Goal: Task Accomplishment & Management: Use online tool/utility

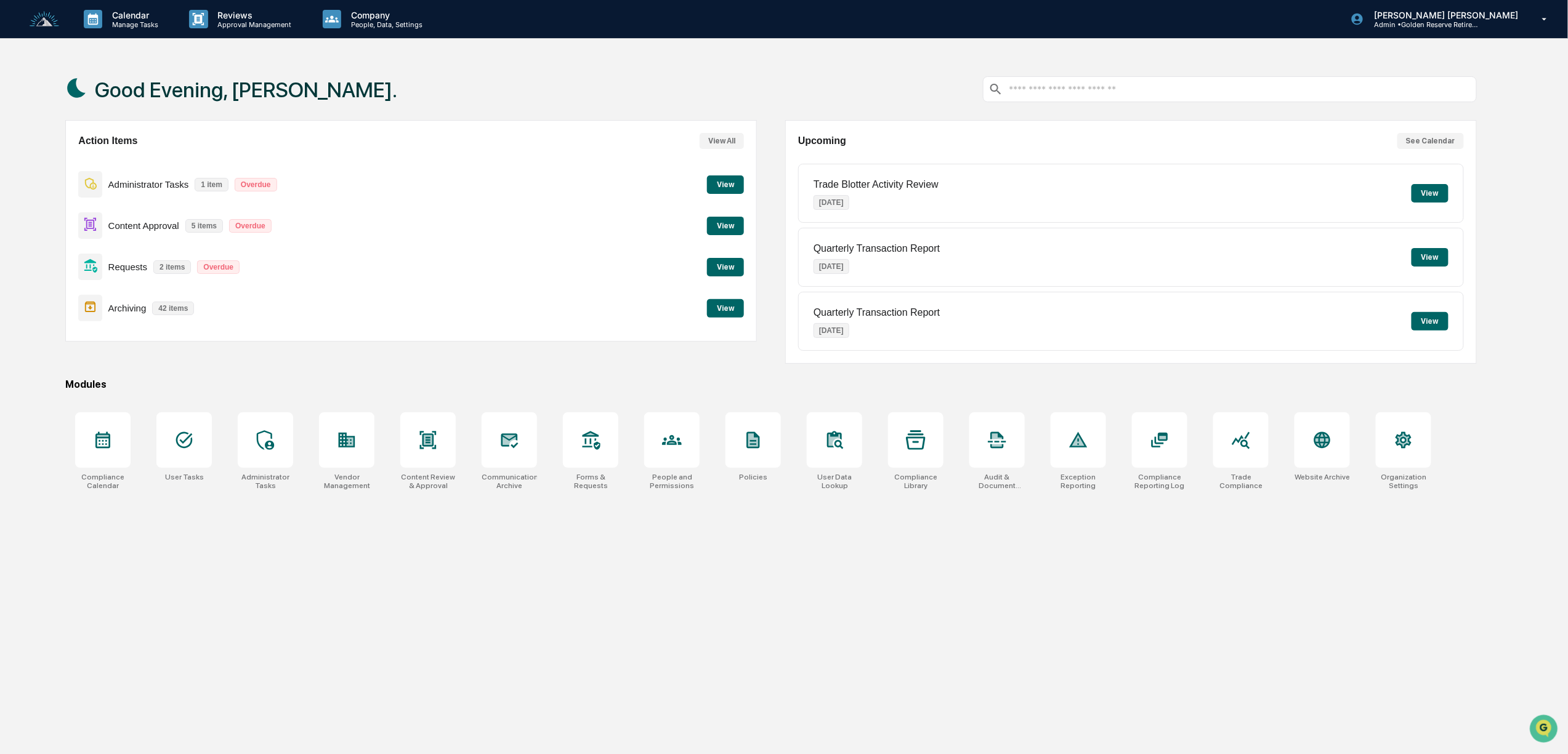
click at [713, 222] on button "View" at bounding box center [725, 226] width 37 height 19
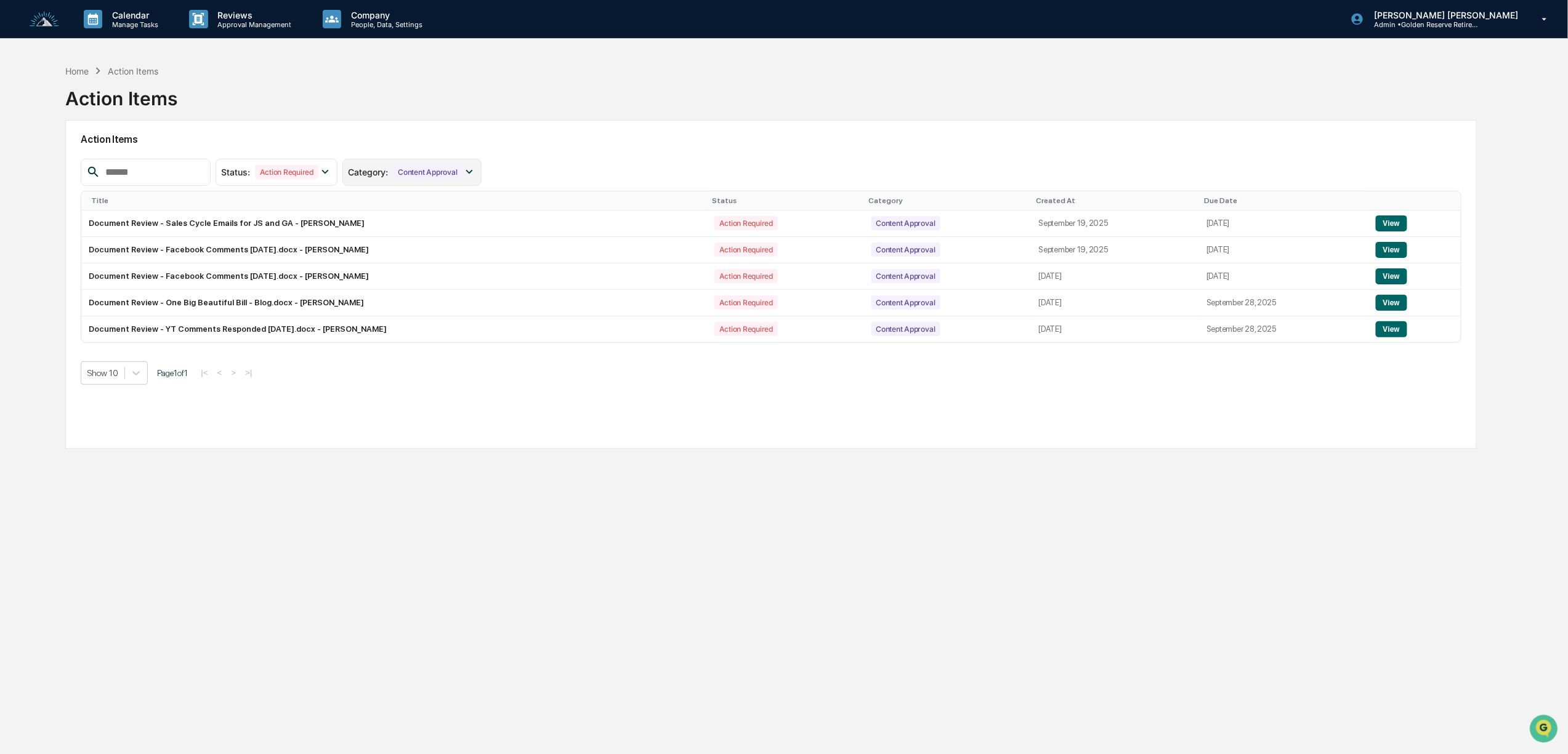
click at [446, 171] on div "Content Approval" at bounding box center [427, 172] width 69 height 14
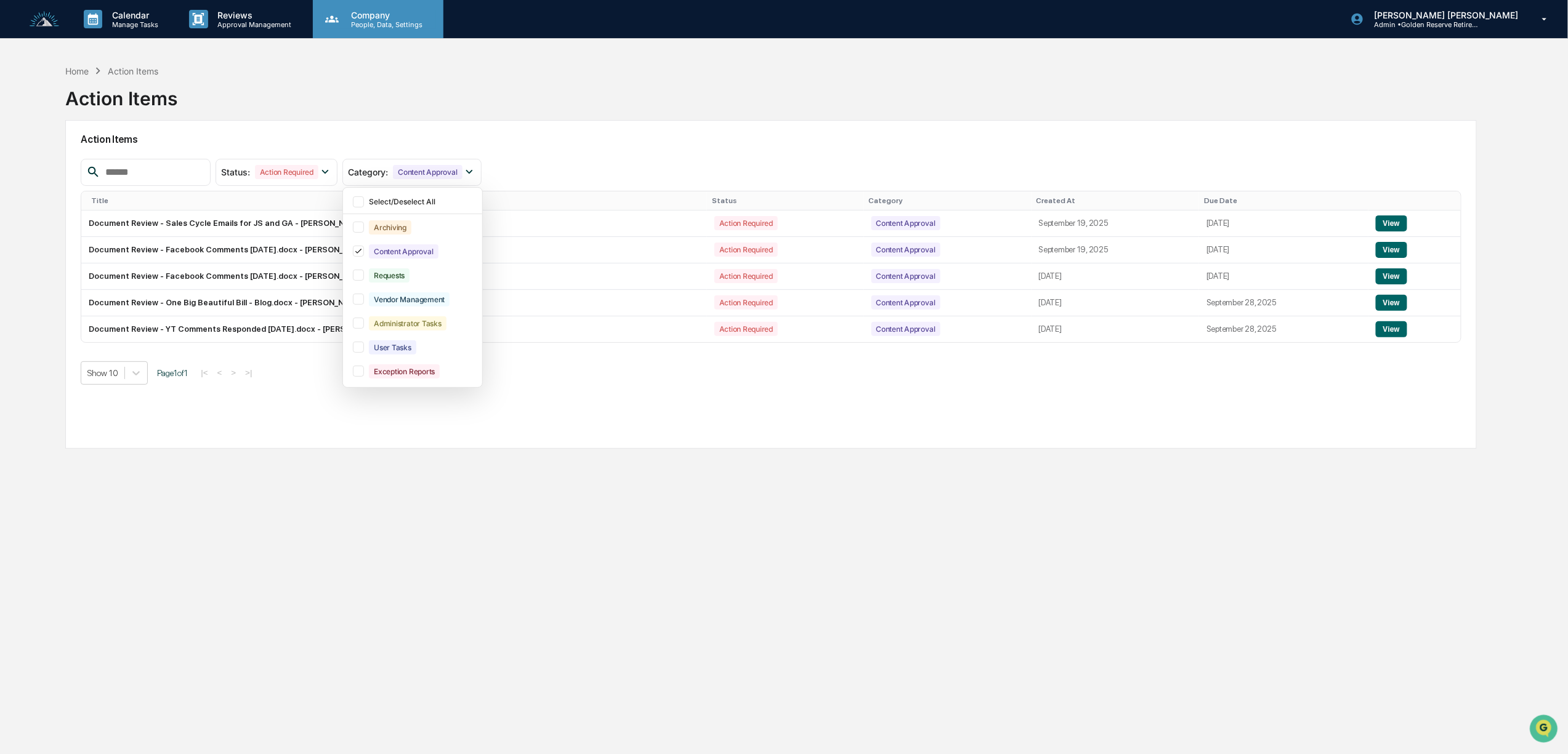
click at [337, 20] on icon at bounding box center [333, 20] width 19 height 19
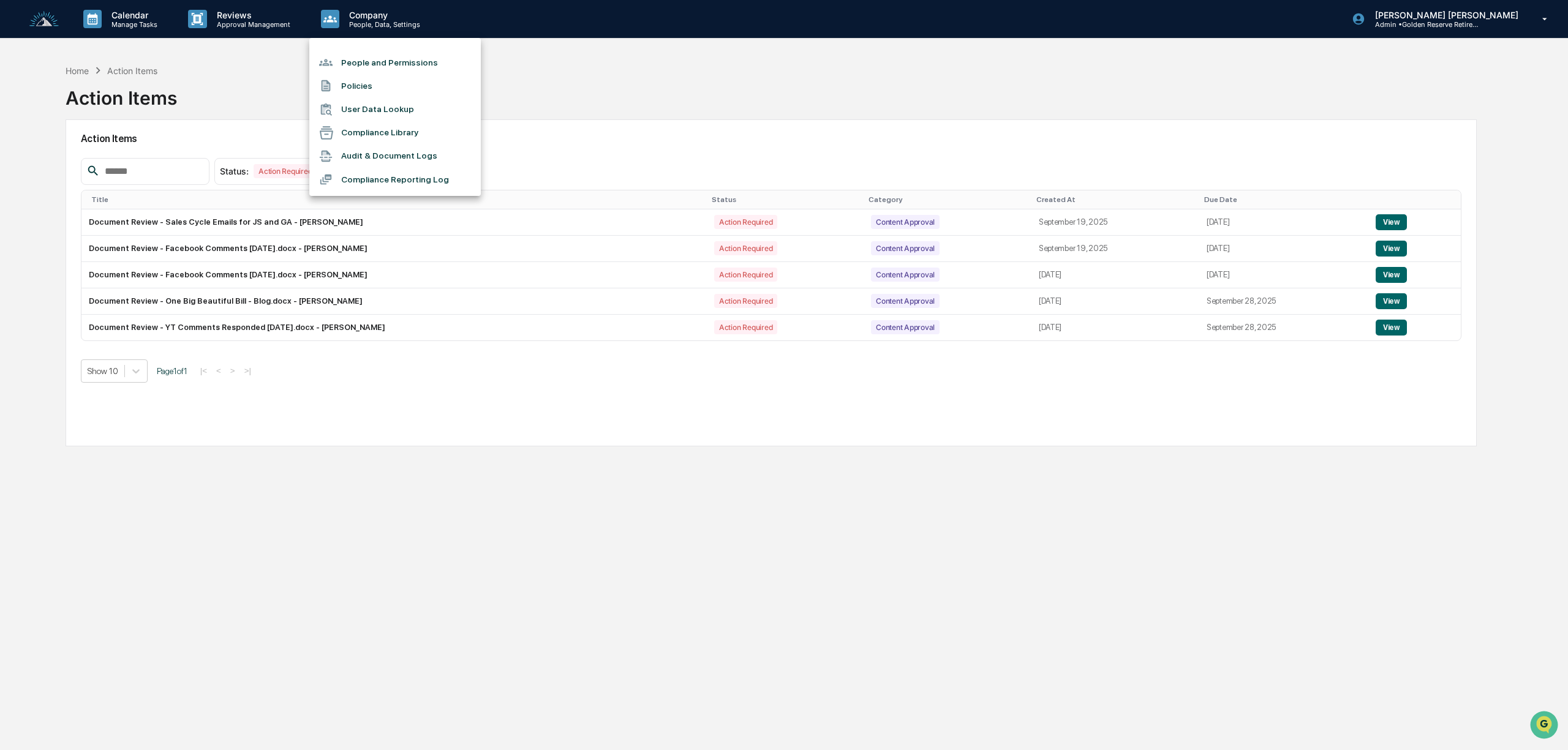
click at [255, 22] on div at bounding box center [784, 375] width 1568 height 750
click at [235, 16] on p "Reviews" at bounding box center [251, 15] width 89 height 10
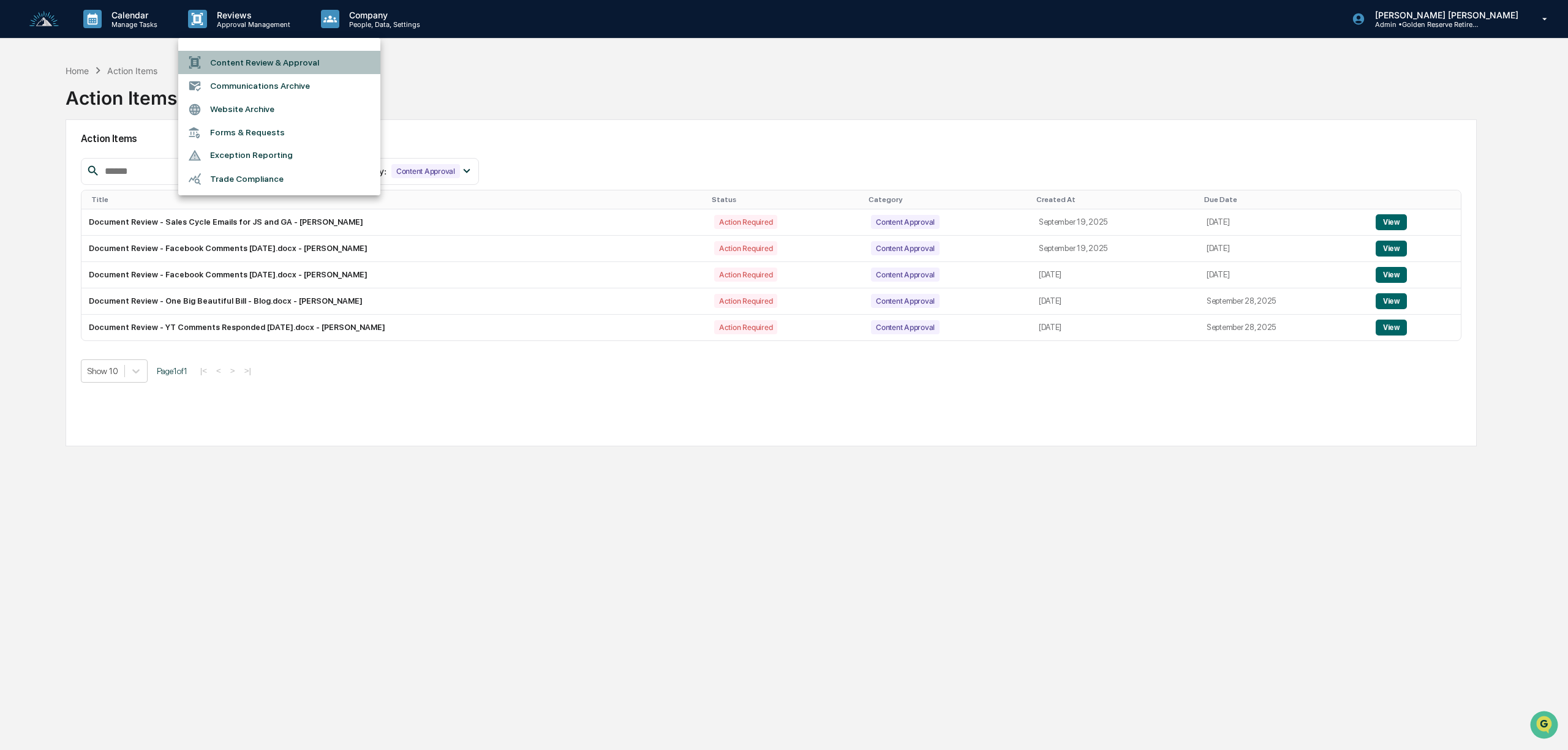
click at [261, 62] on li "Content Review & Approval" at bounding box center [279, 62] width 202 height 23
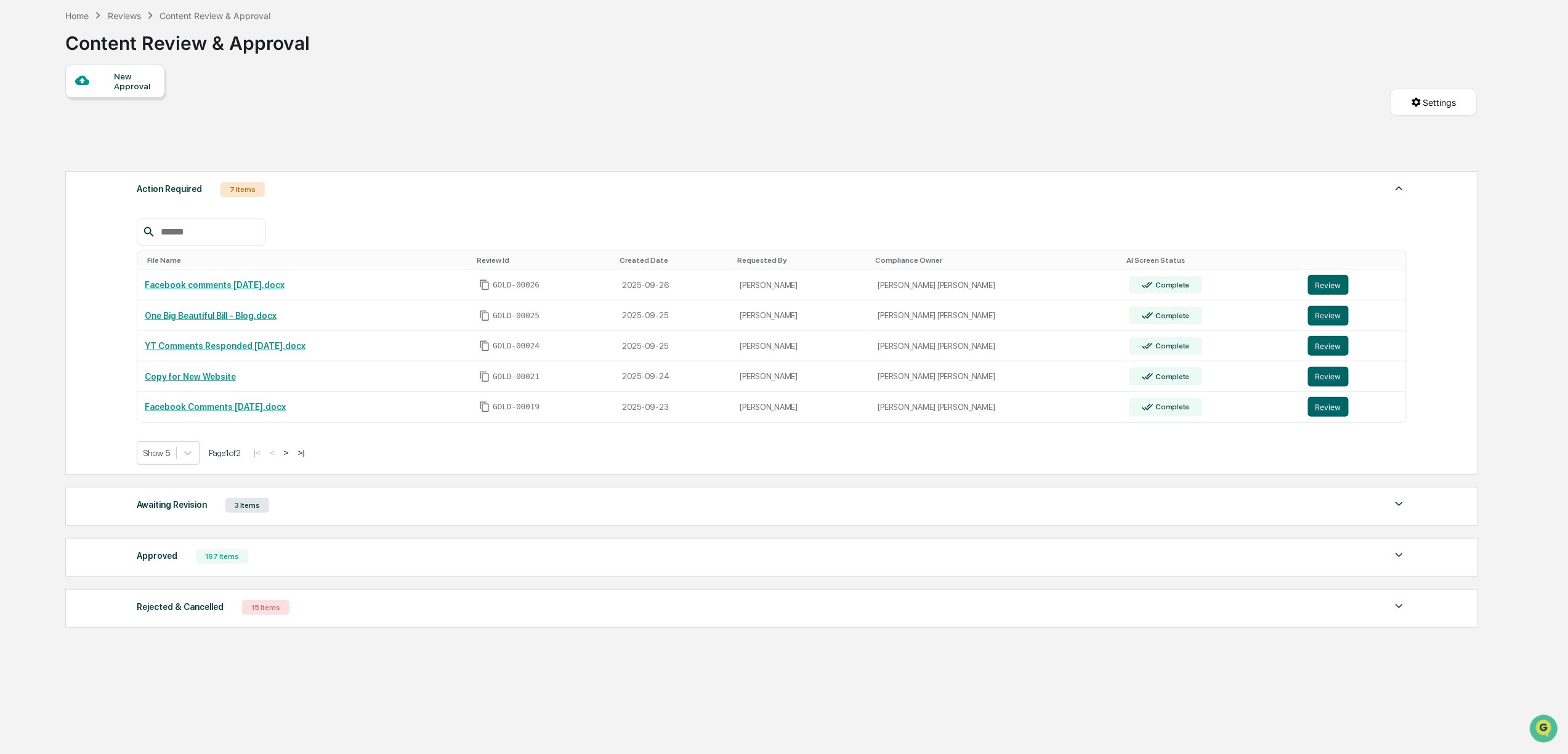
scroll to position [82, 0]
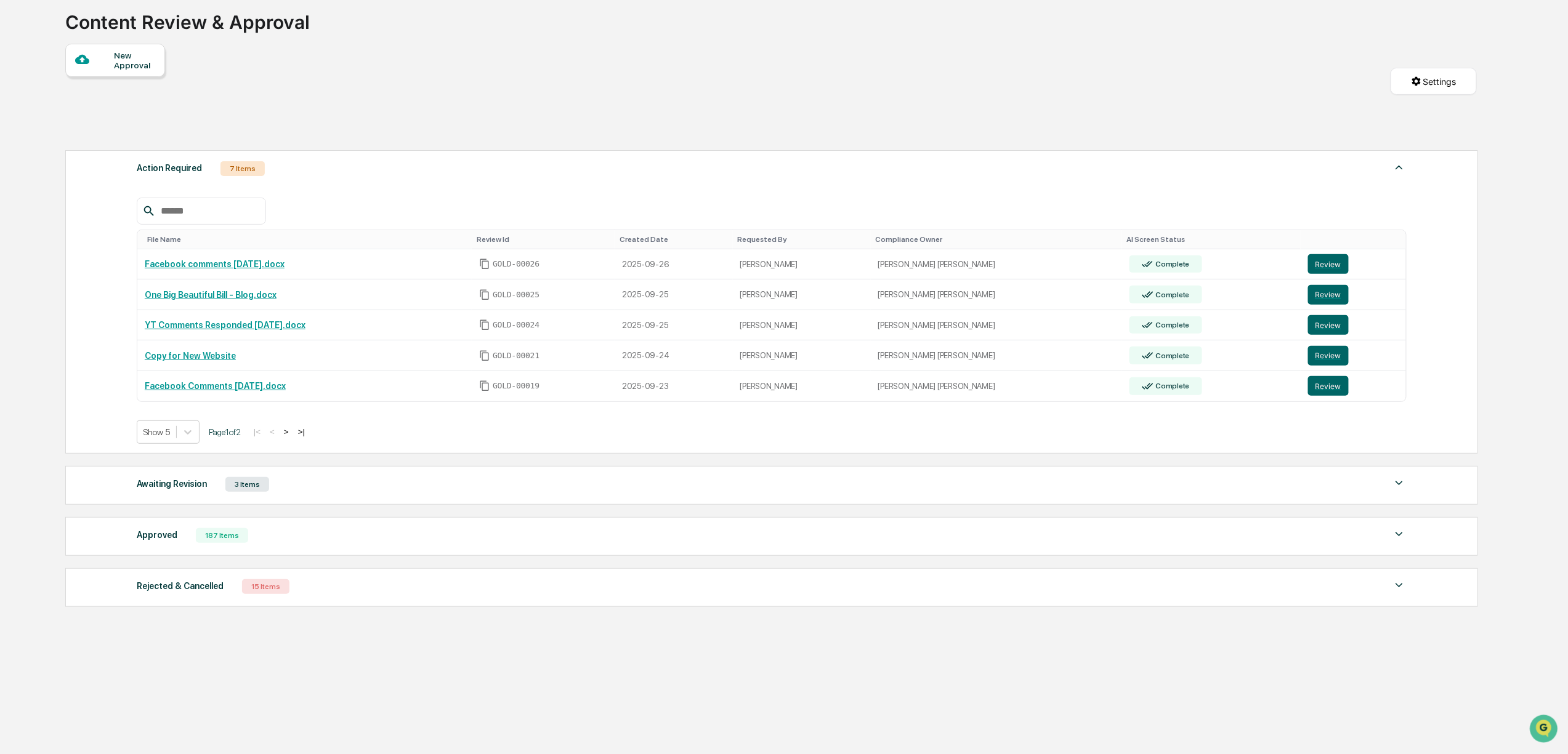
click at [213, 534] on div "187 Items" at bounding box center [221, 535] width 52 height 15
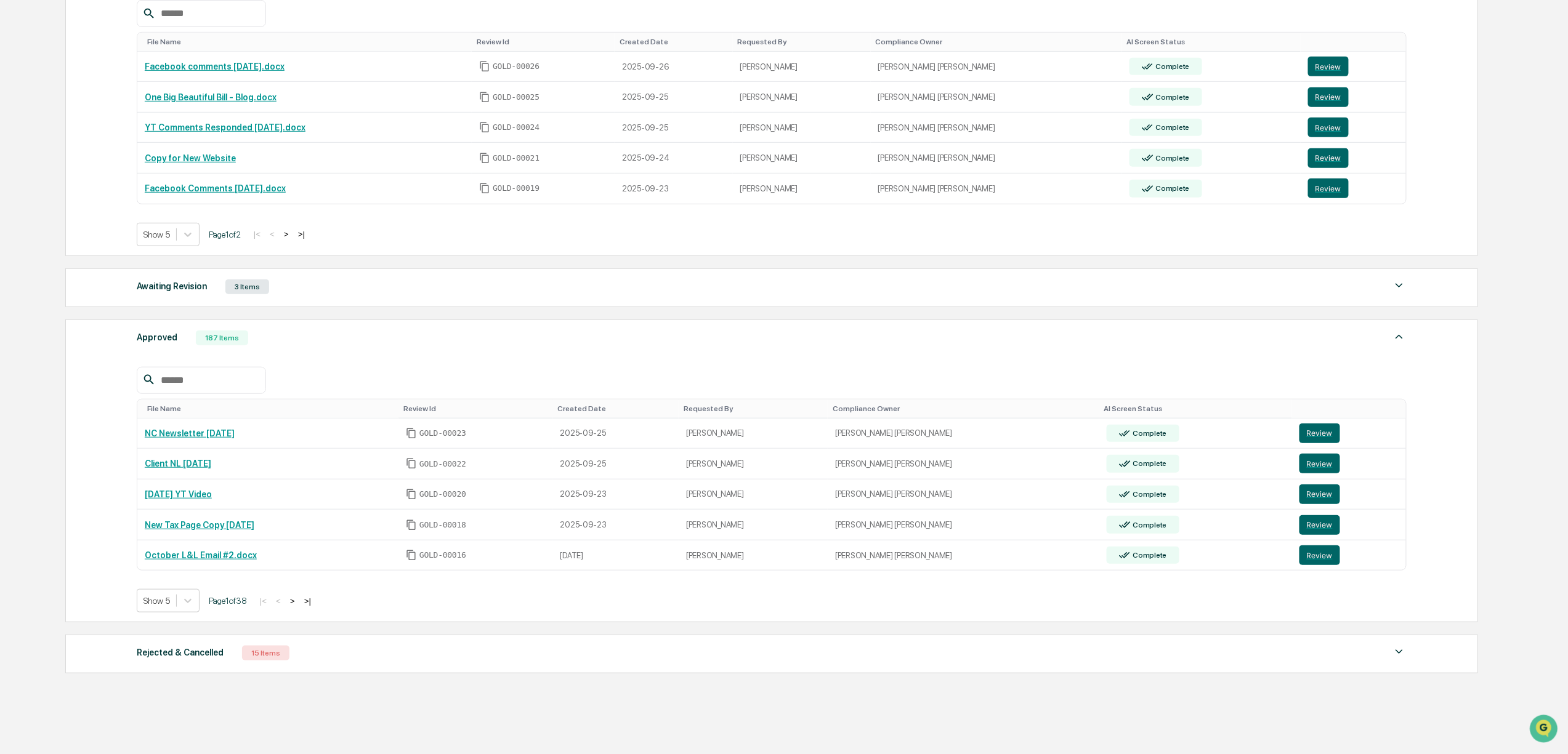
scroll to position [354, 0]
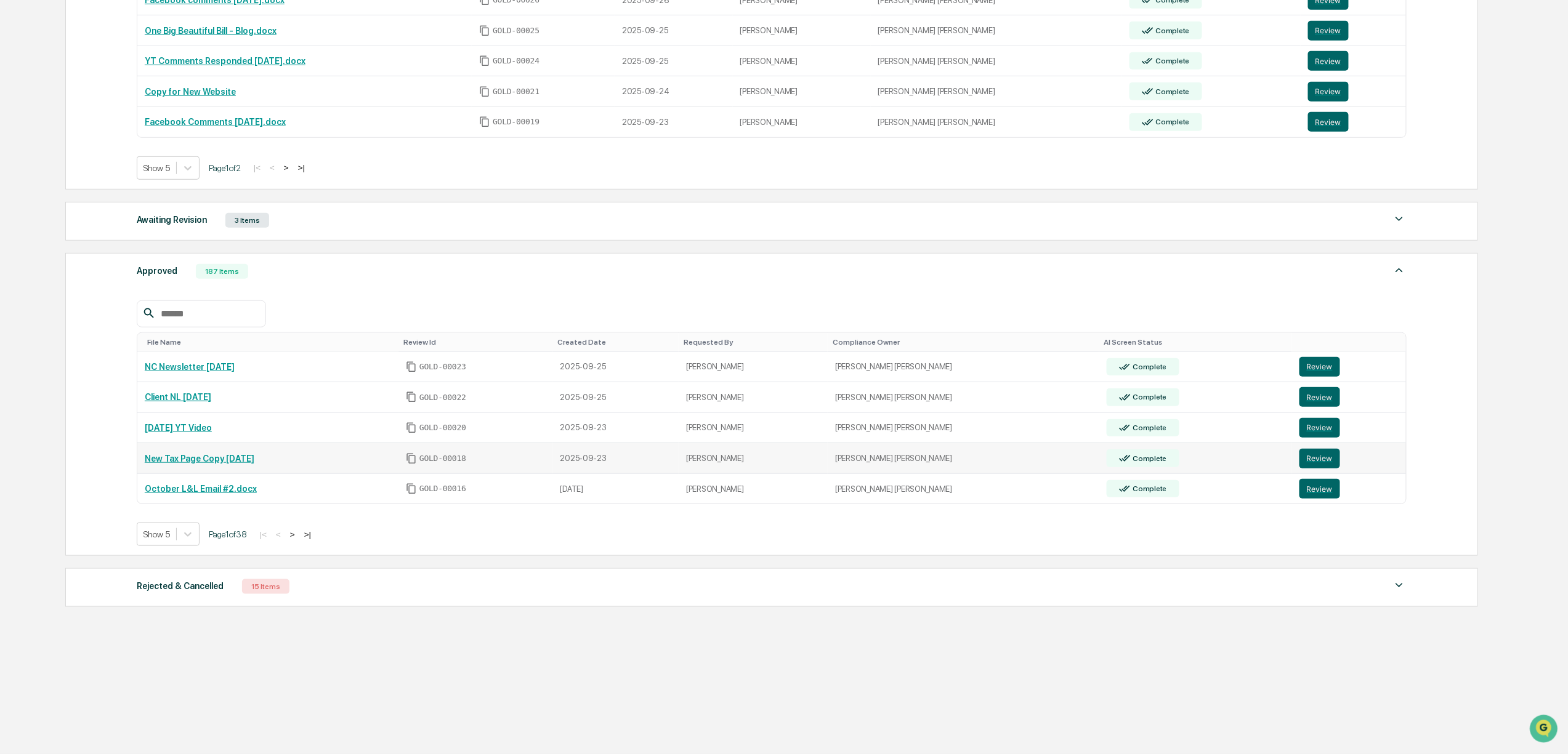
click at [210, 454] on link "New Tax Page Copy [DATE]" at bounding box center [200, 458] width 110 height 10
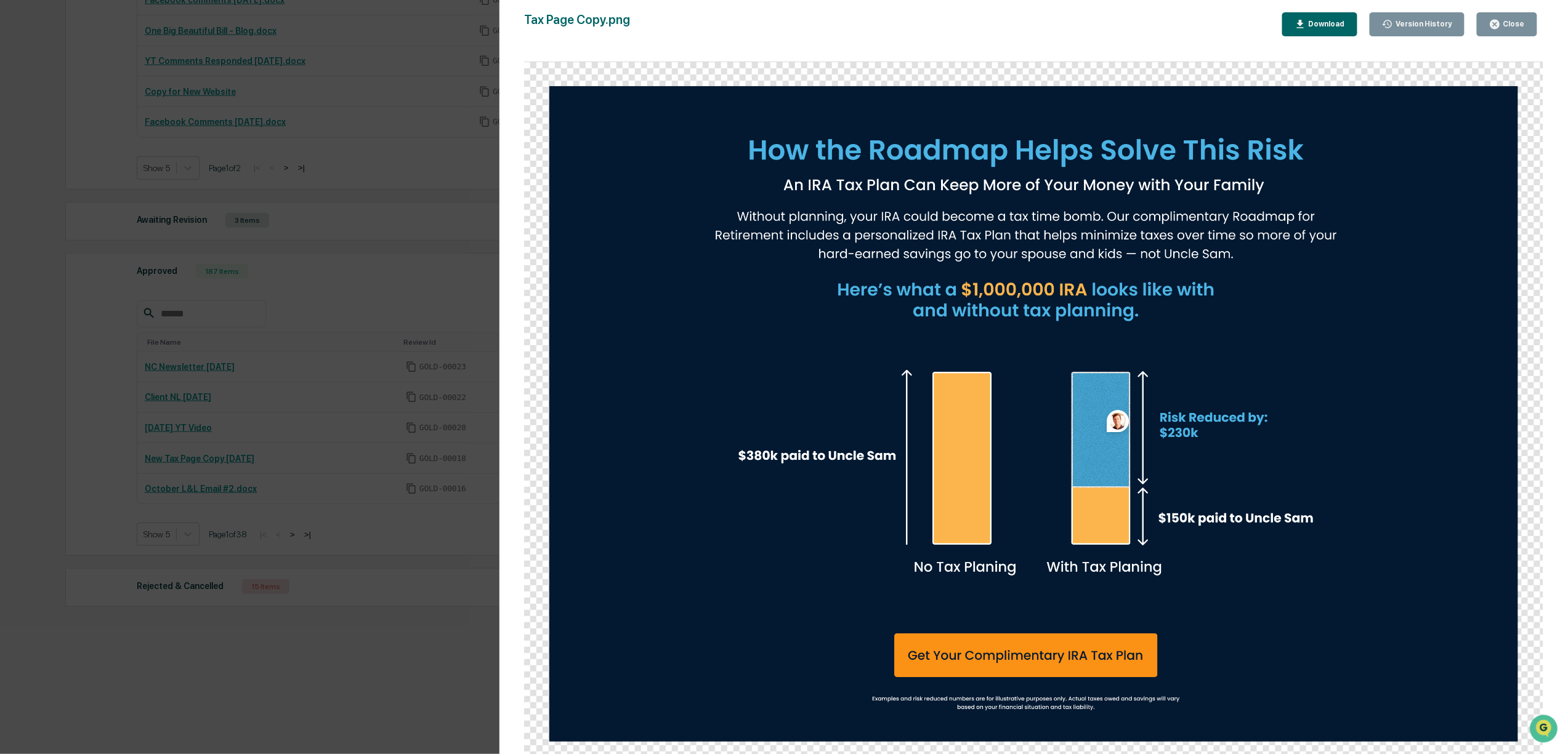
click at [1498, 27] on icon "button" at bounding box center [1495, 24] width 9 height 9
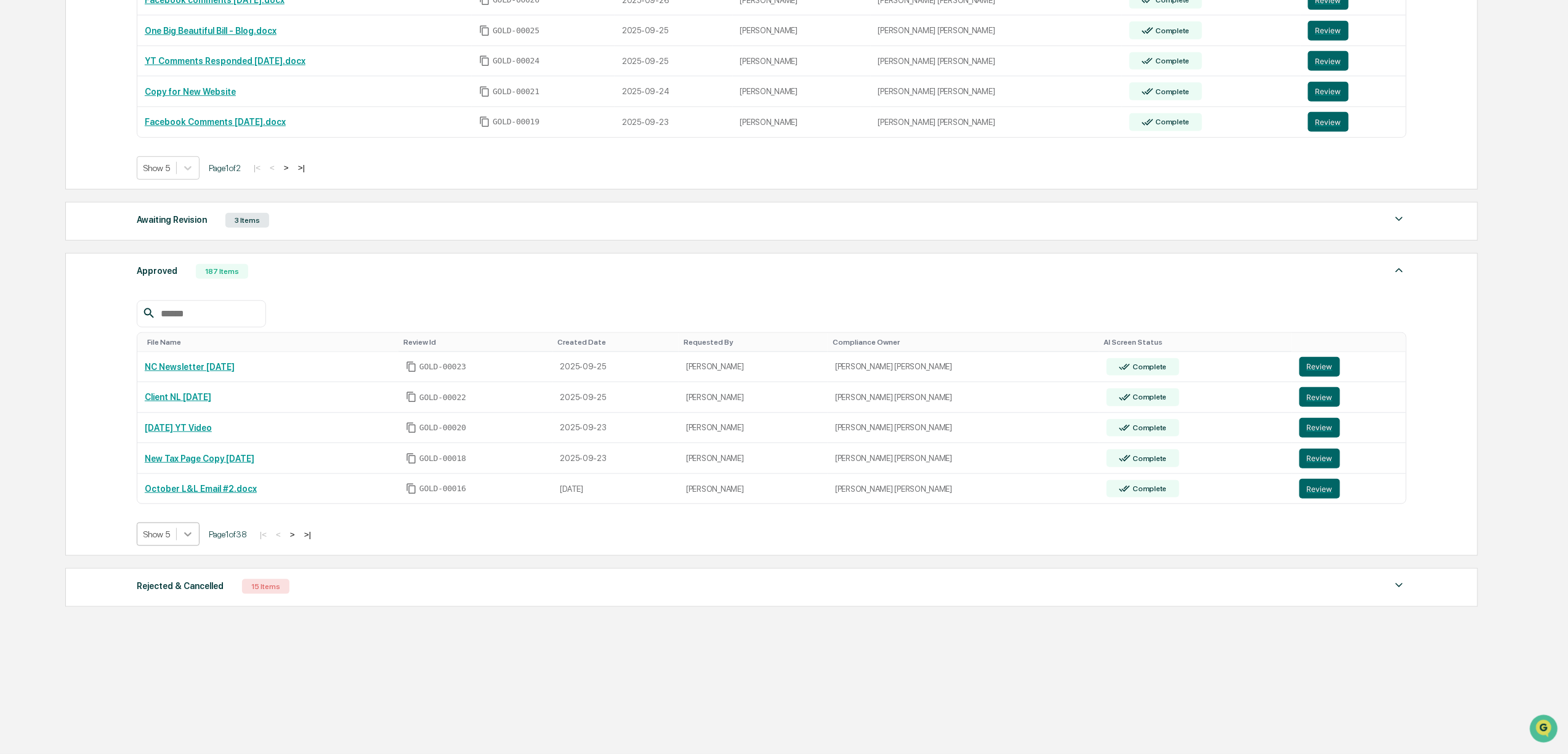
click at [186, 535] on icon at bounding box center [188, 534] width 13 height 13
click at [175, 585] on div "Show 10" at bounding box center [168, 594] width 63 height 20
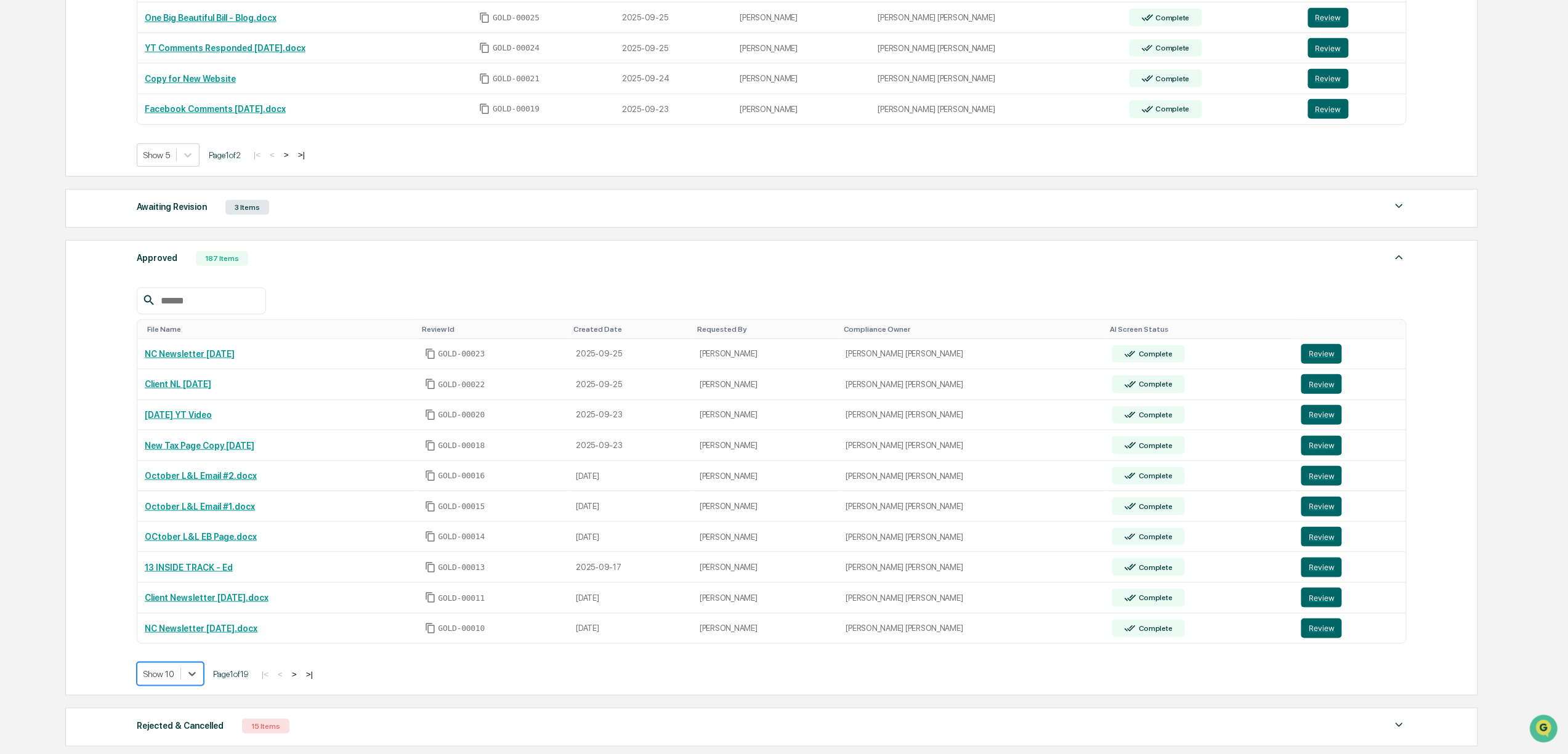
click at [300, 680] on button ">" at bounding box center [294, 674] width 13 height 10
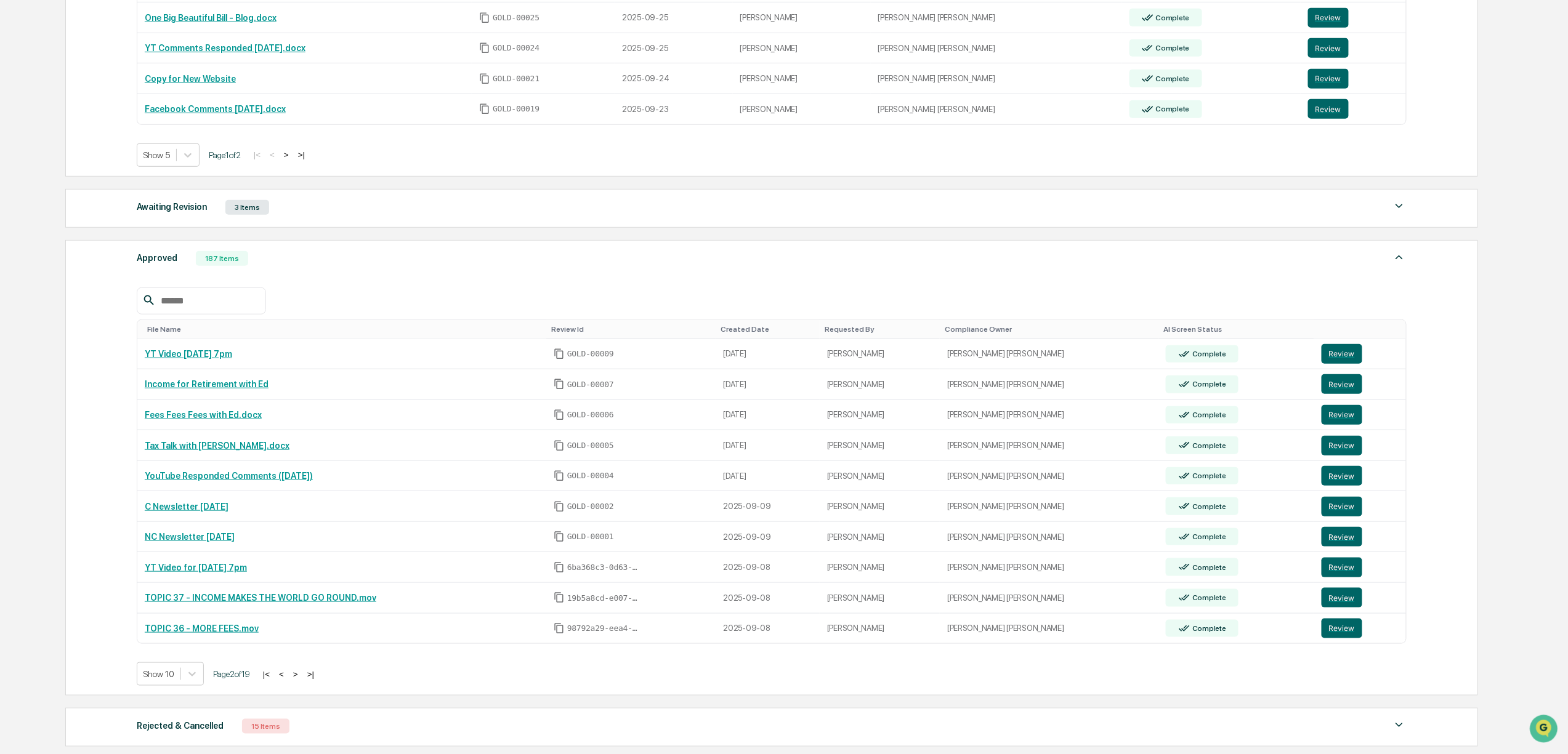
click at [300, 680] on button ">" at bounding box center [296, 674] width 13 height 10
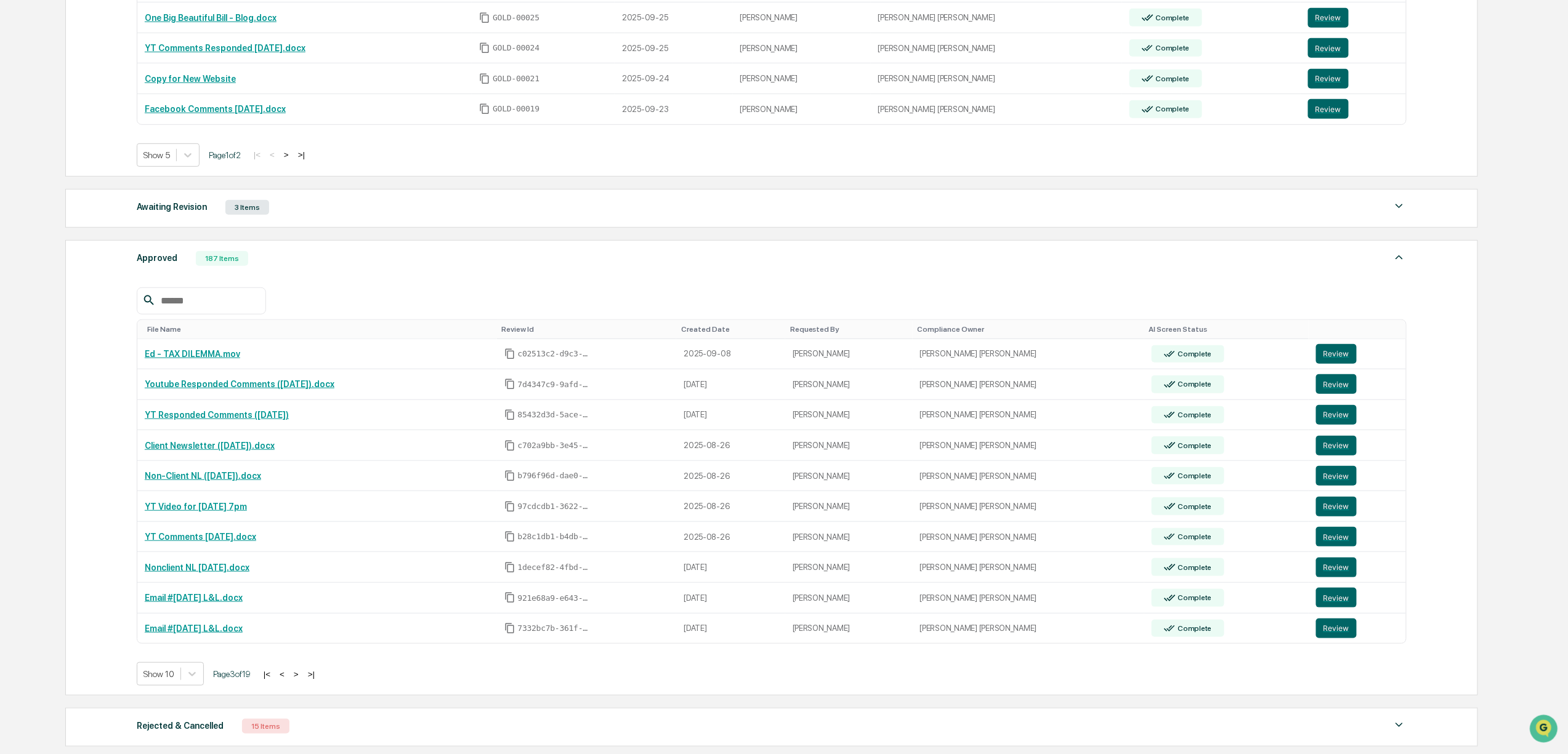
click at [300, 680] on button ">" at bounding box center [297, 674] width 13 height 10
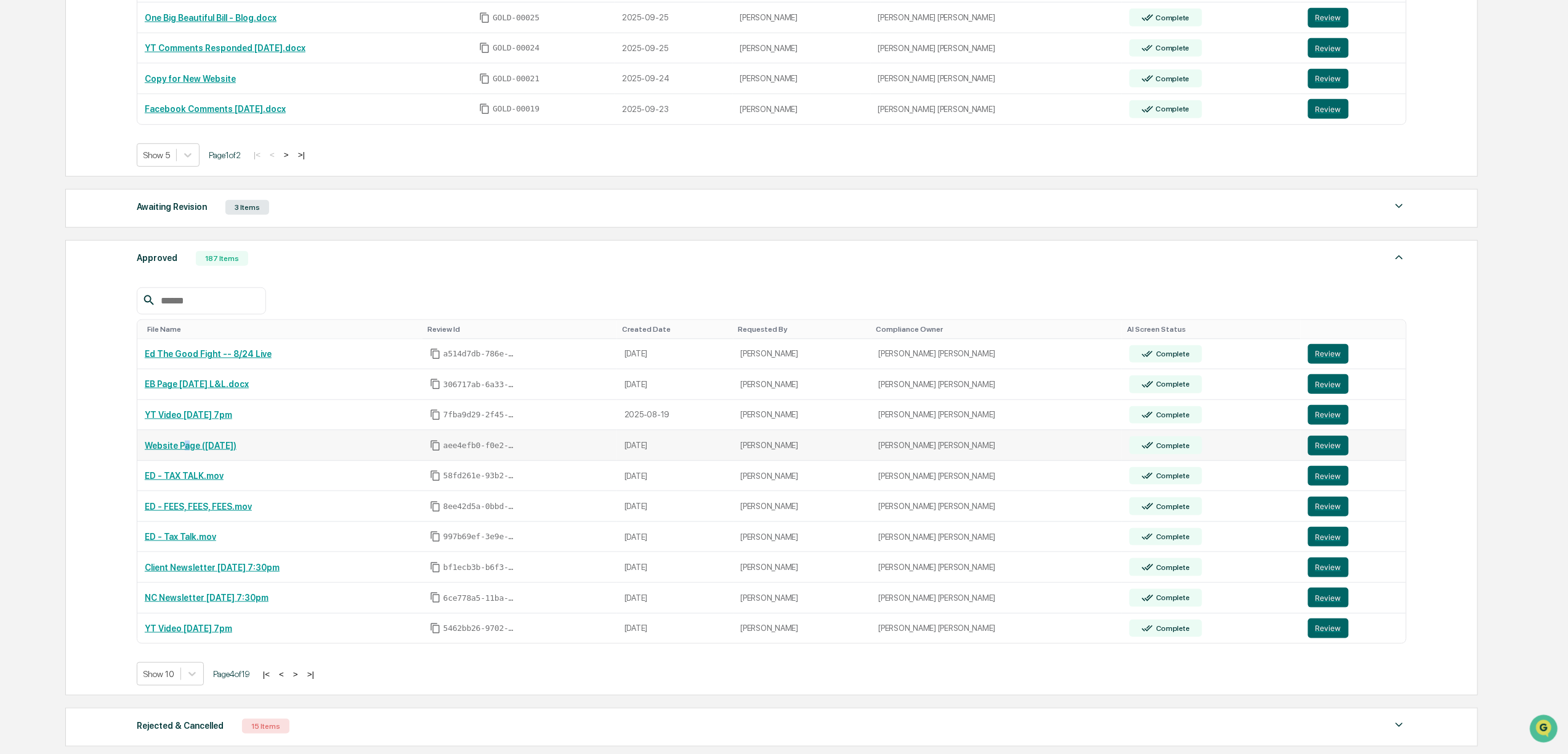
click at [185, 451] on link "Website Page ([DATE])" at bounding box center [190, 446] width 92 height 10
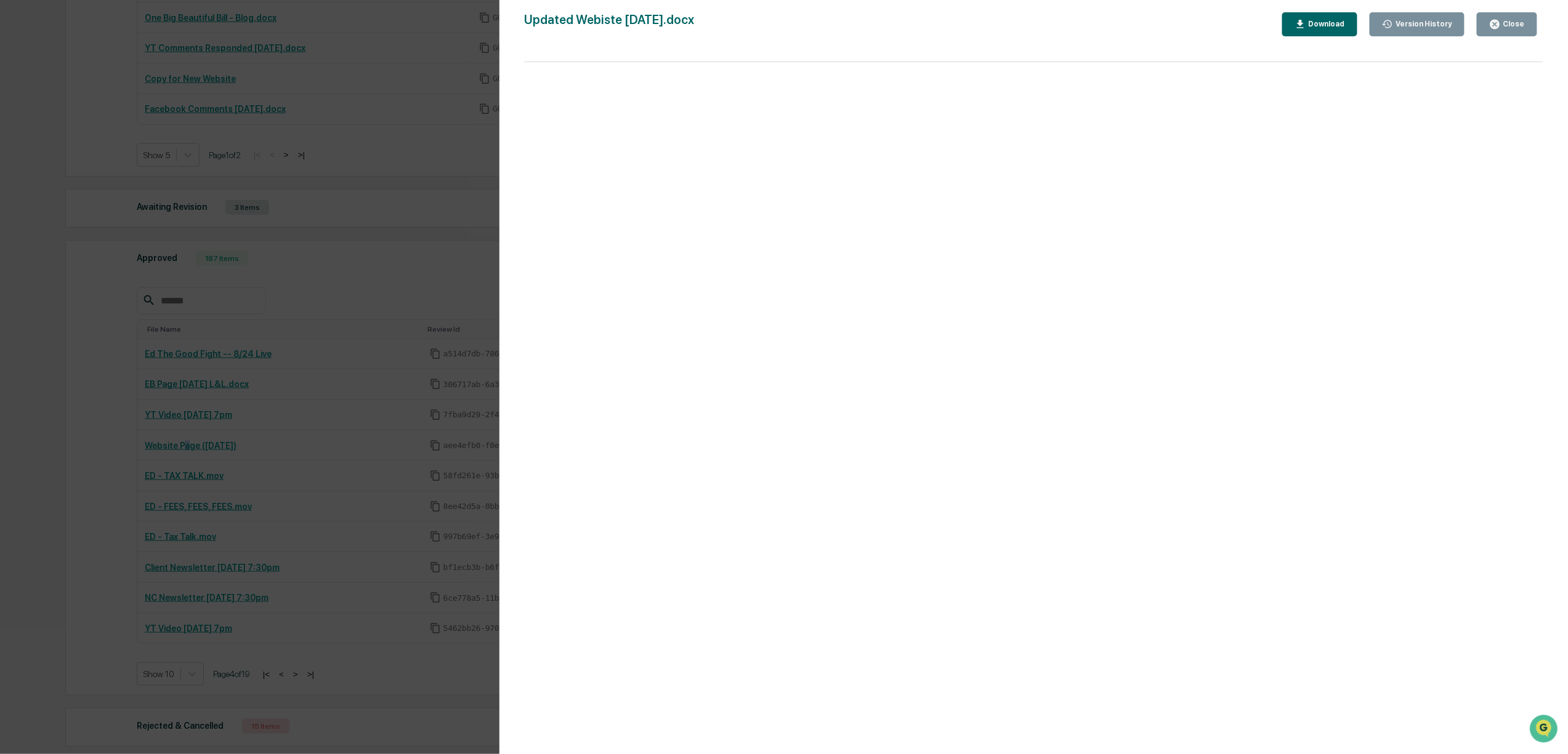
click at [1496, 21] on icon "button" at bounding box center [1495, 24] width 9 height 9
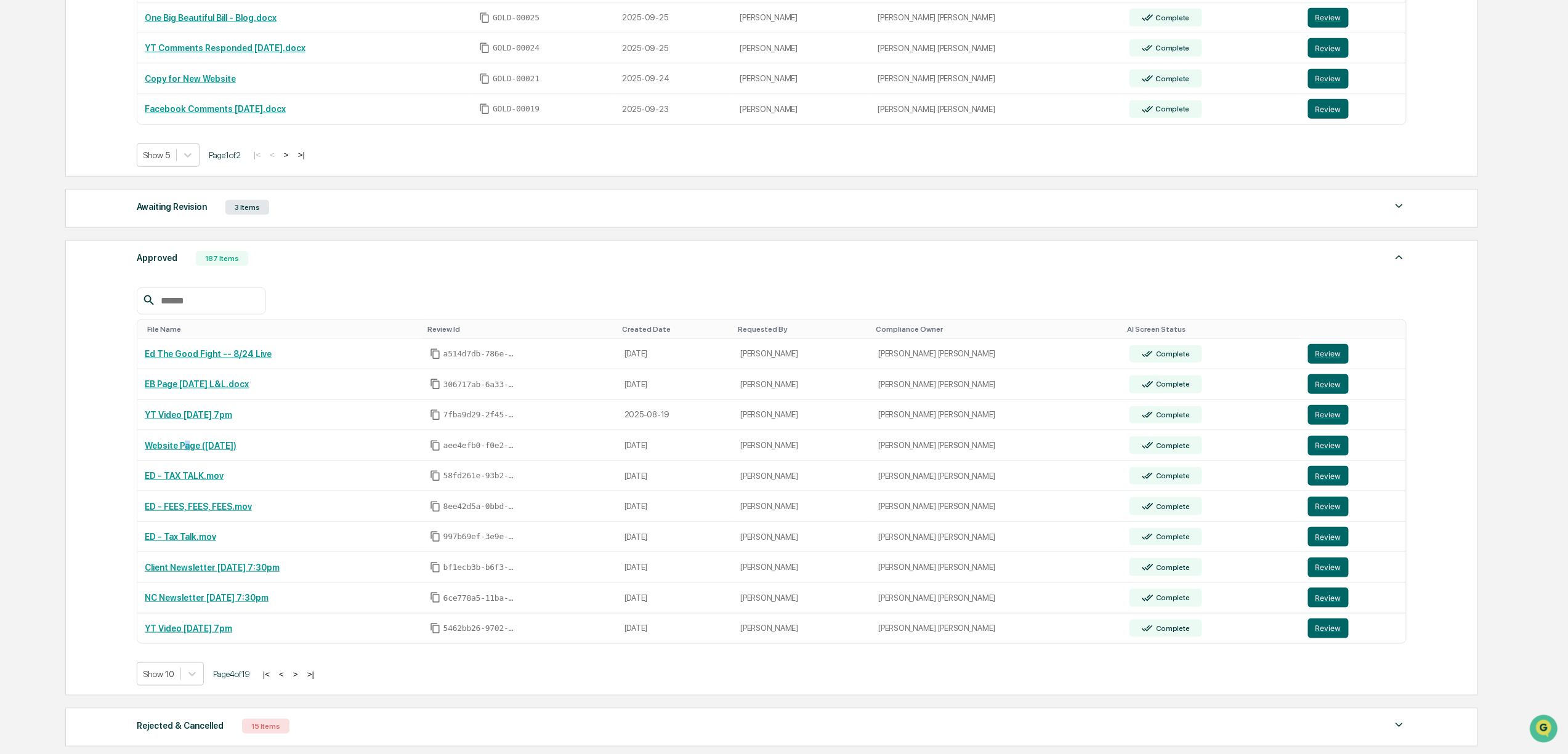
click at [302, 680] on button ">" at bounding box center [296, 674] width 13 height 10
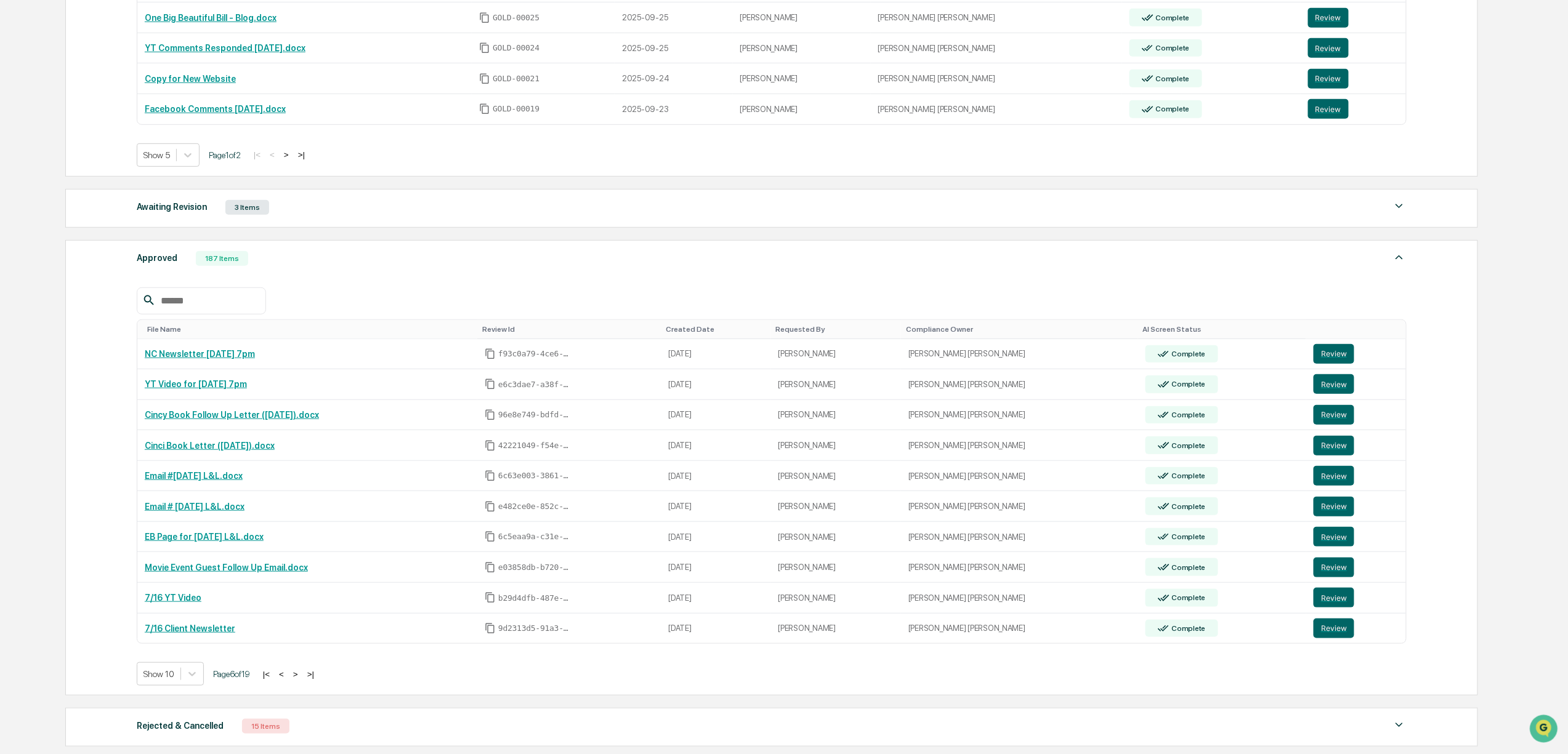
click at [302, 680] on button ">" at bounding box center [296, 674] width 13 height 10
click at [301, 680] on button ">" at bounding box center [295, 674] width 13 height 10
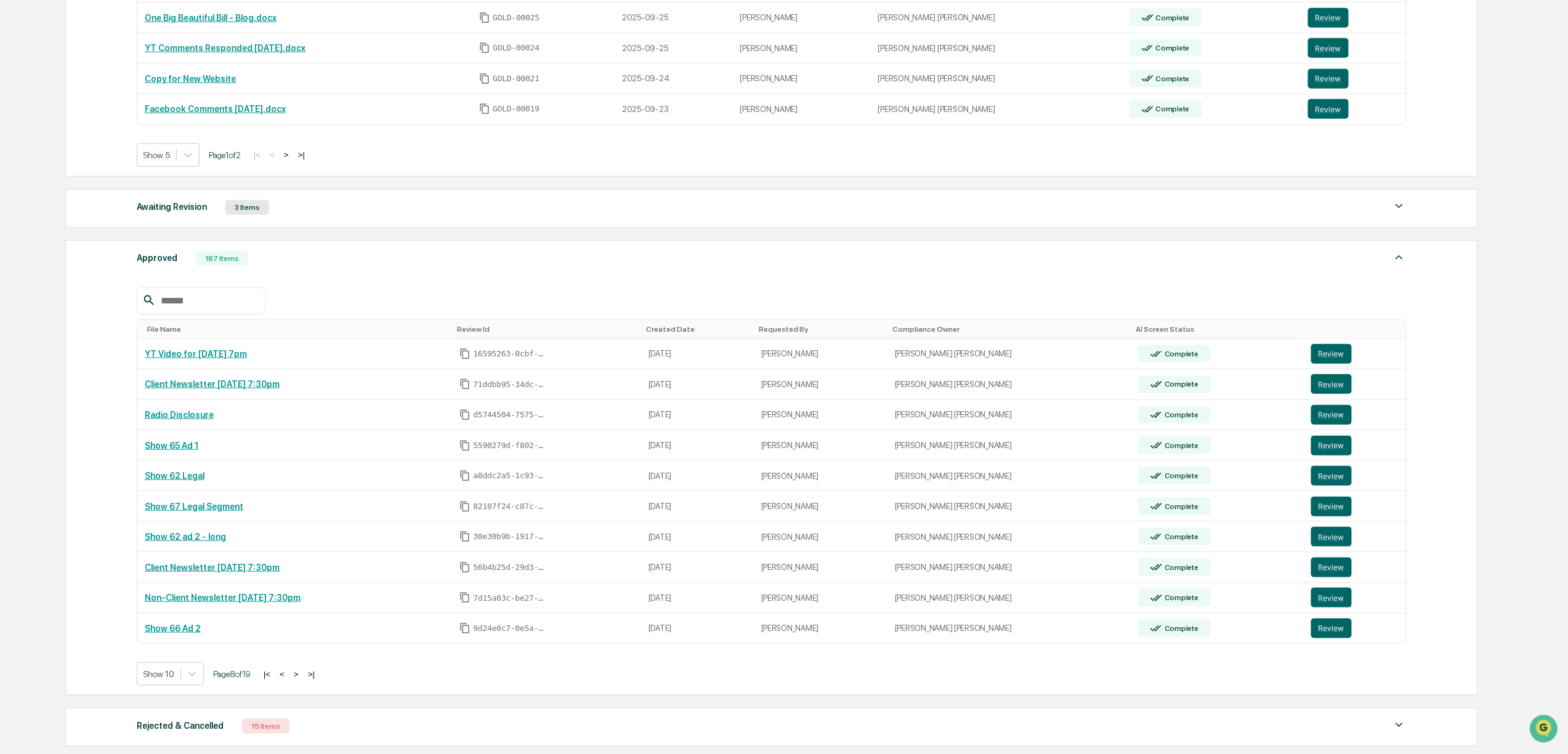
click at [303, 680] on button ">" at bounding box center [297, 674] width 13 height 10
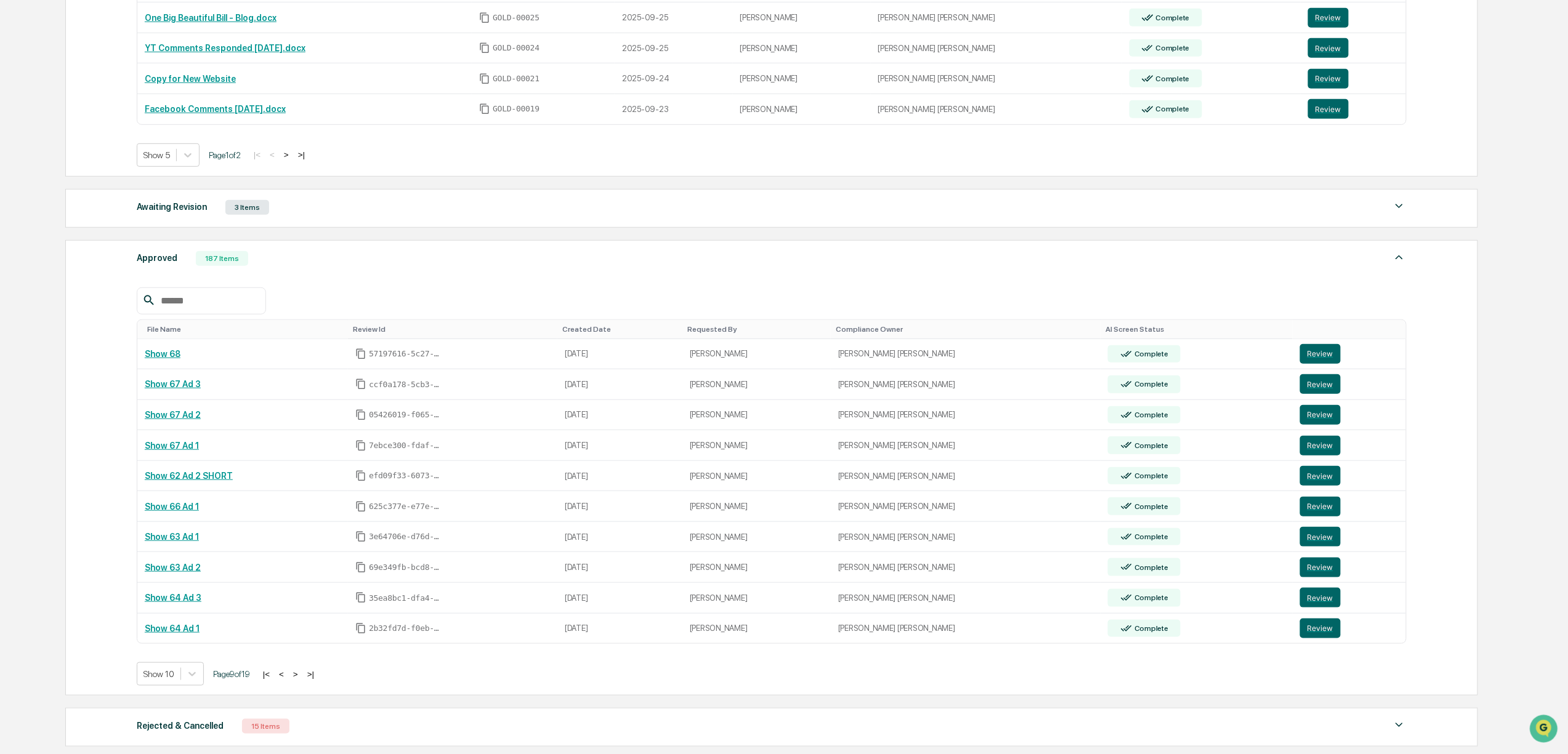
click at [302, 680] on button ">" at bounding box center [296, 674] width 13 height 10
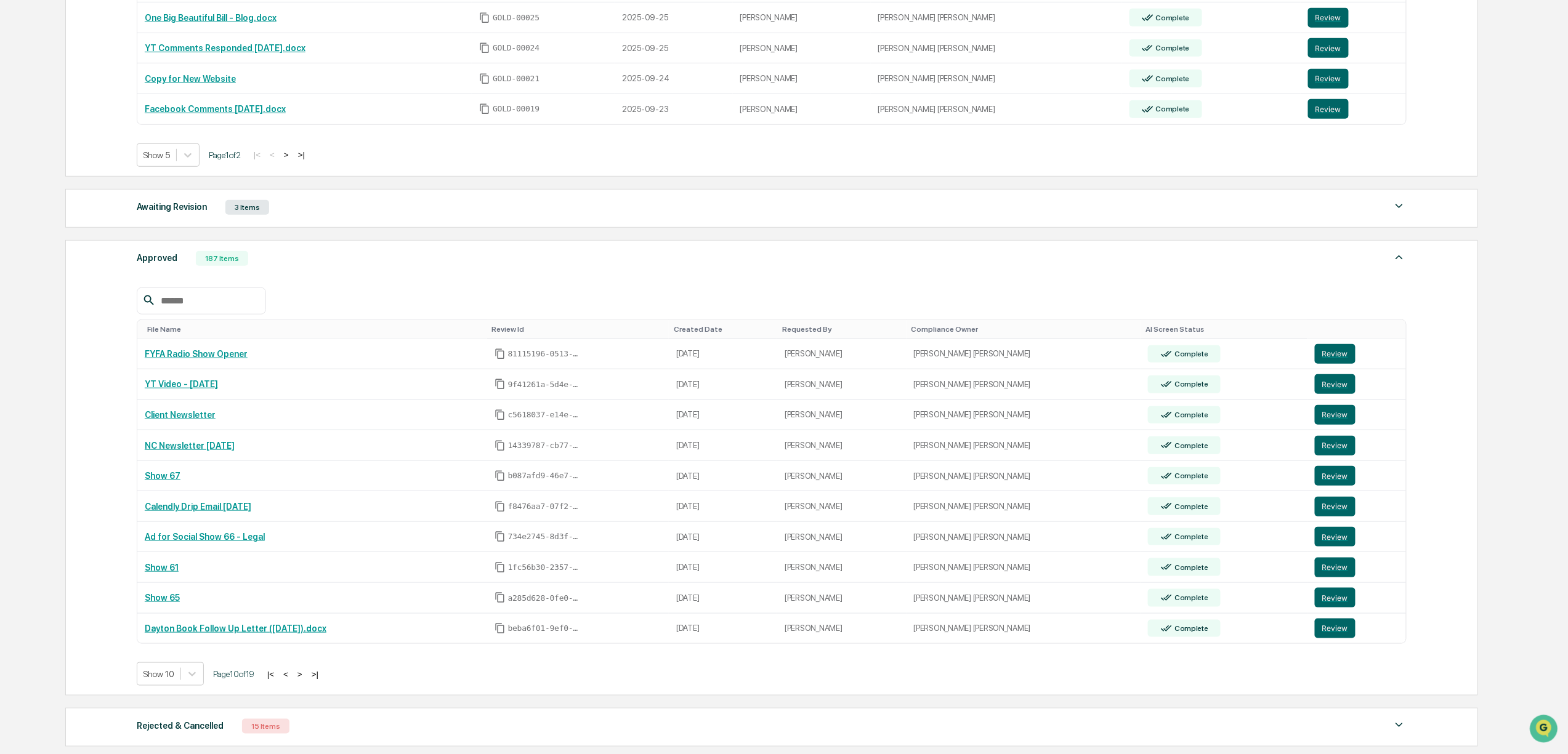
click at [303, 680] on button ">" at bounding box center [300, 674] width 13 height 10
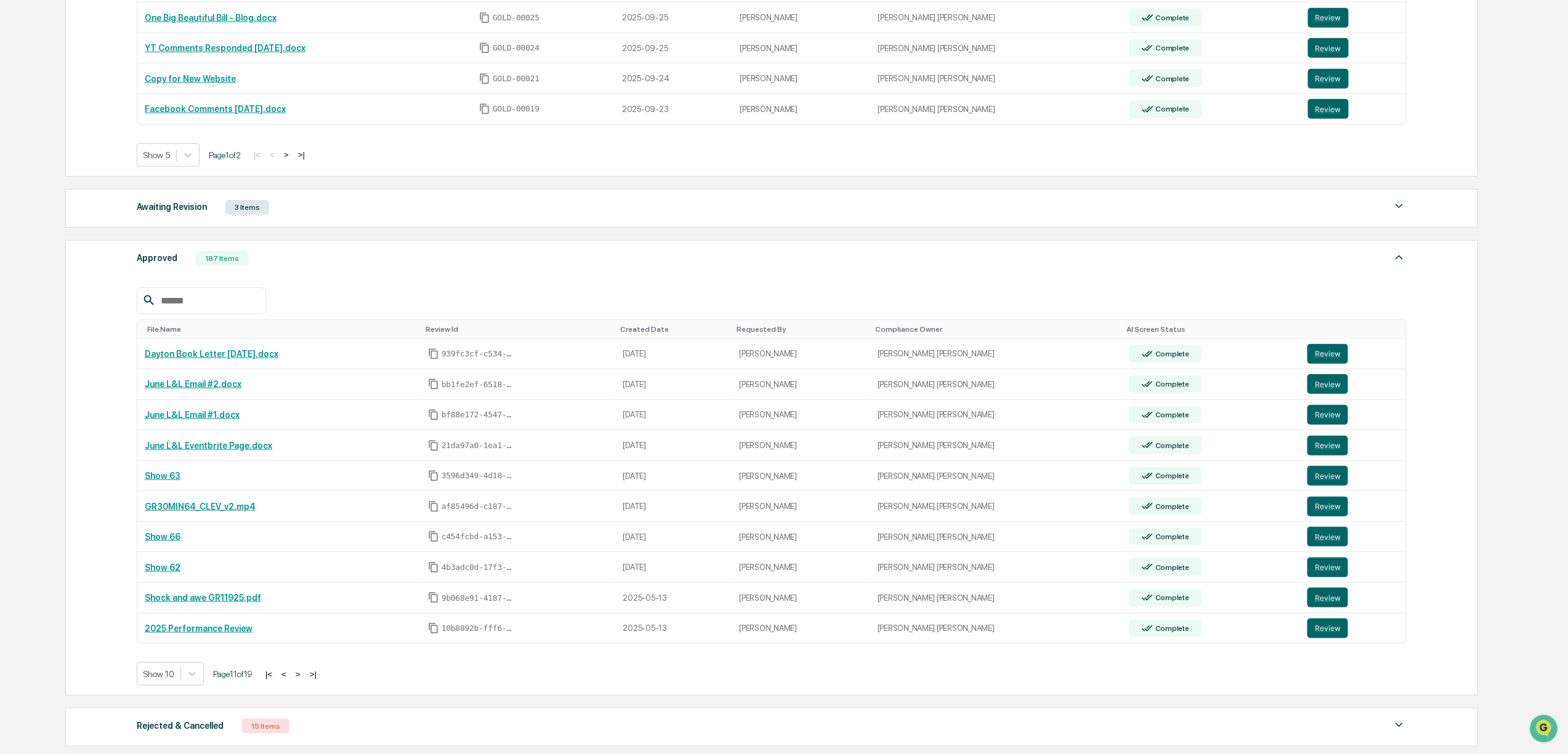
click at [303, 680] on button ">" at bounding box center [298, 674] width 13 height 10
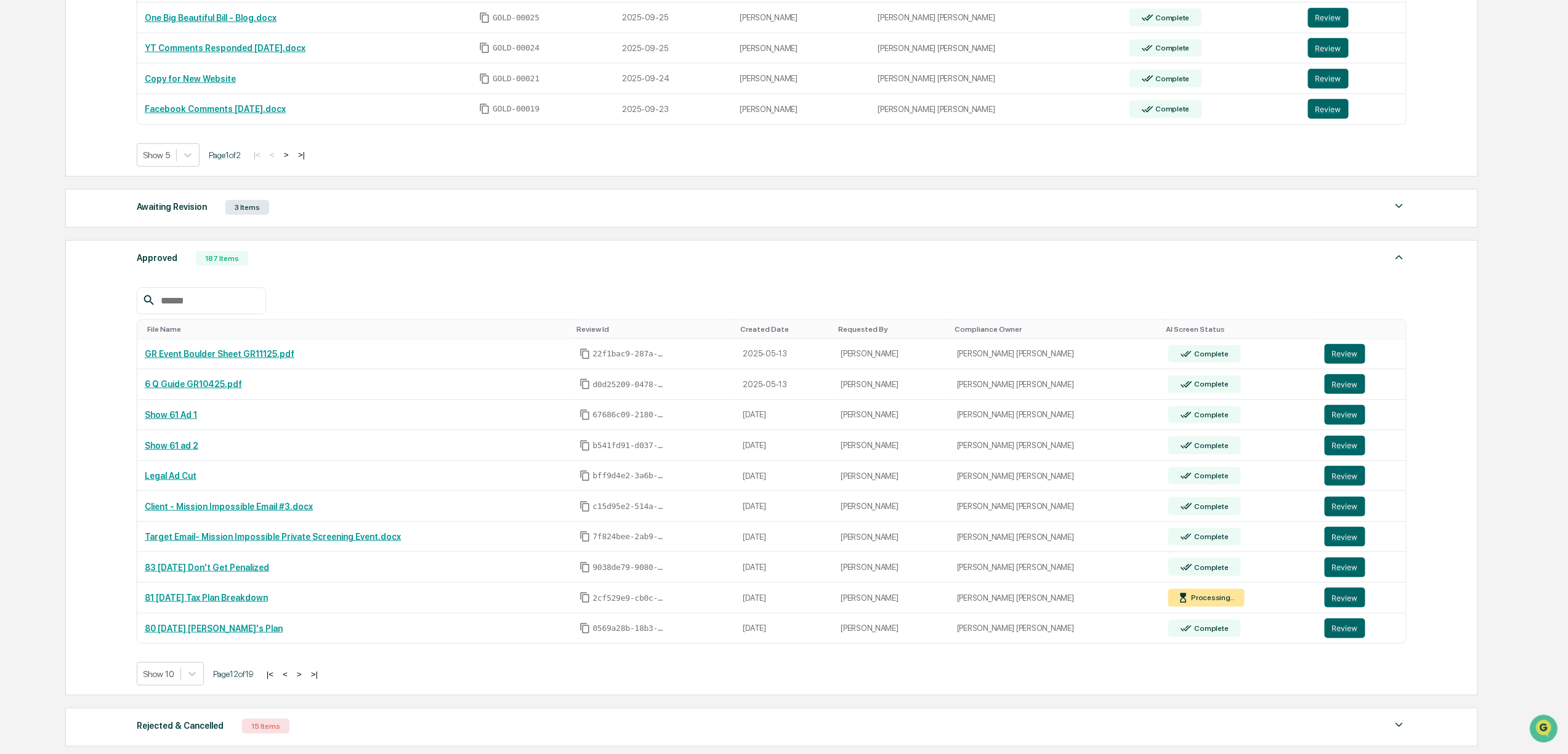
click at [303, 680] on button ">" at bounding box center [300, 674] width 13 height 10
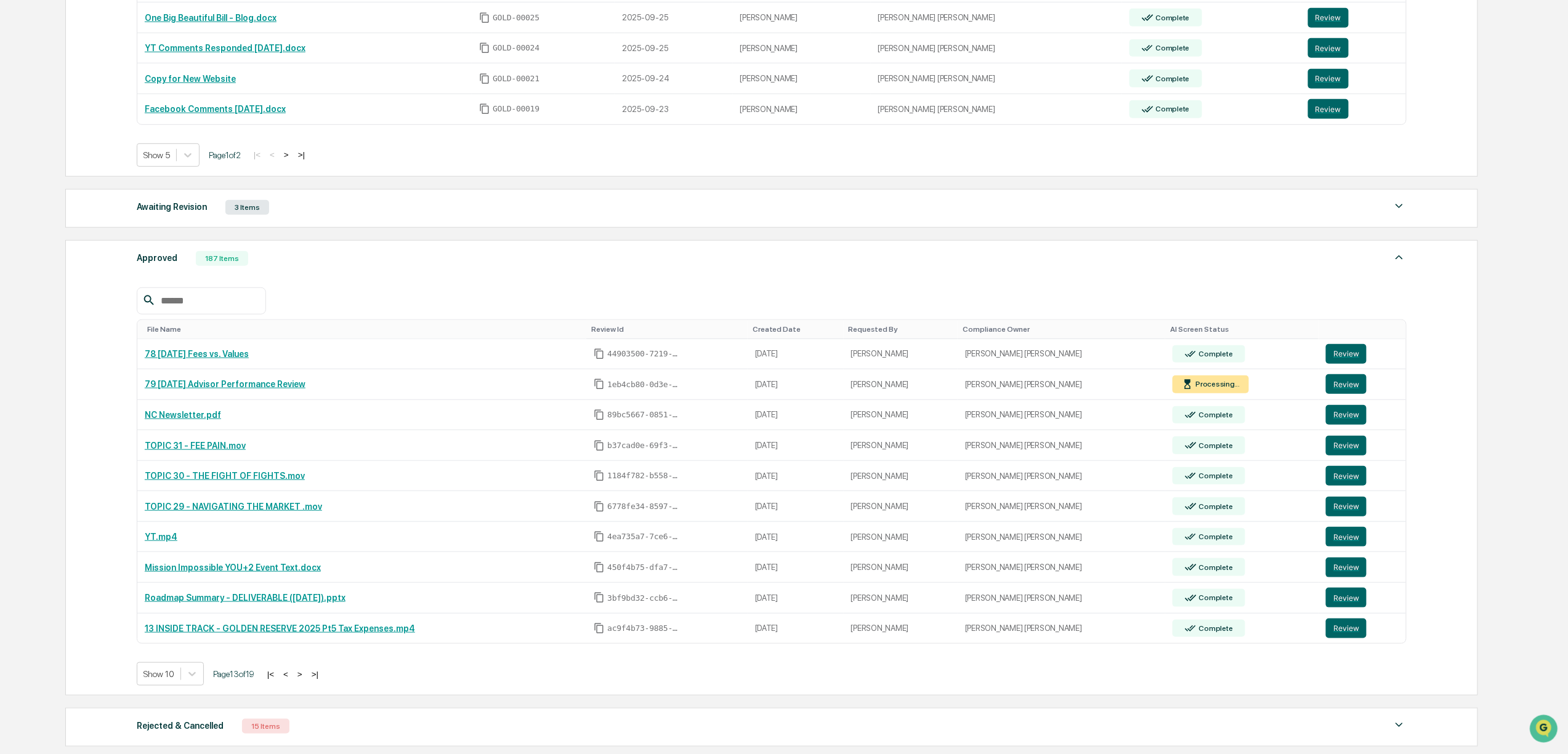
click at [292, 680] on button "<" at bounding box center [286, 674] width 13 height 10
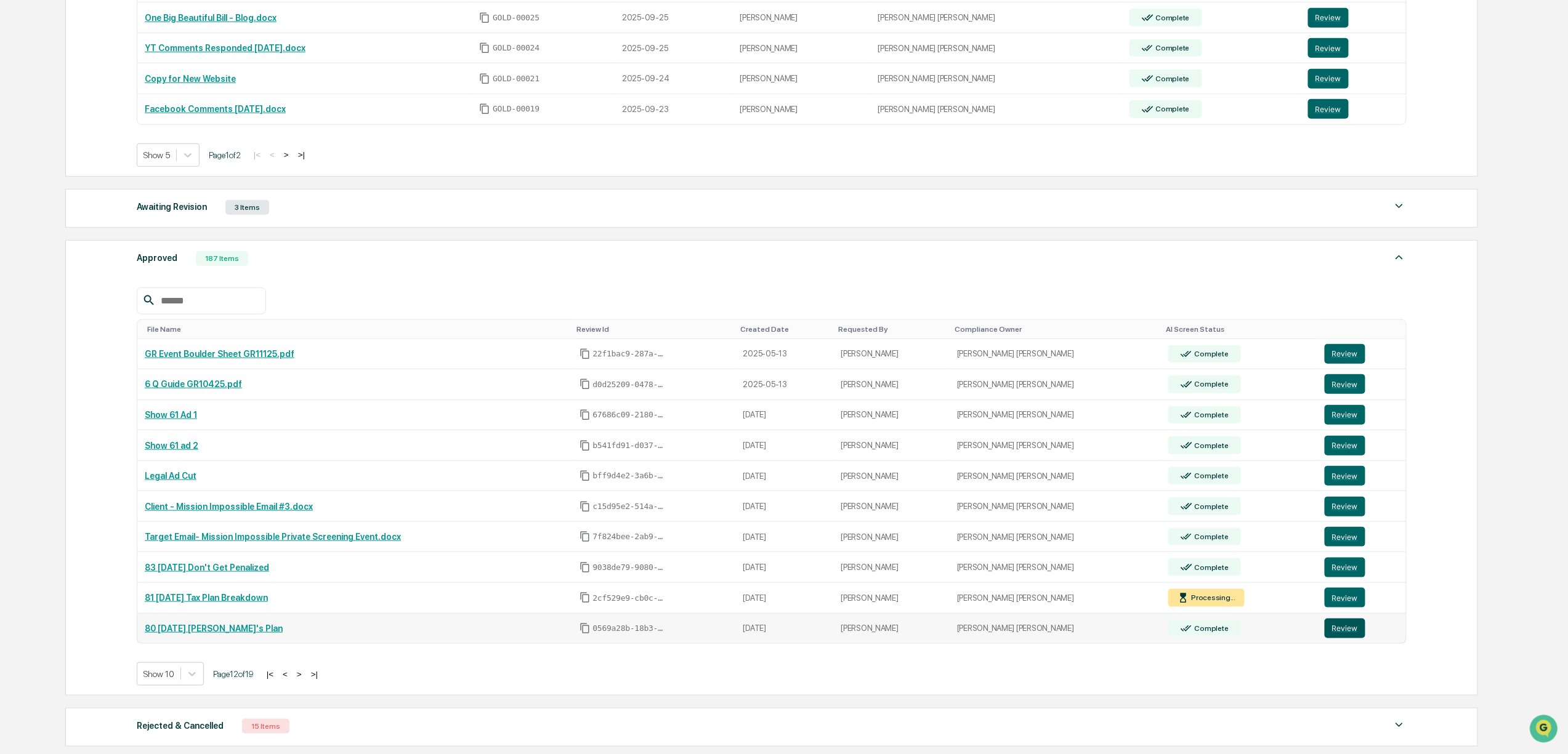
click at [1328, 638] on button "Review" at bounding box center [1345, 628] width 41 height 20
click at [305, 680] on button ">" at bounding box center [300, 674] width 13 height 10
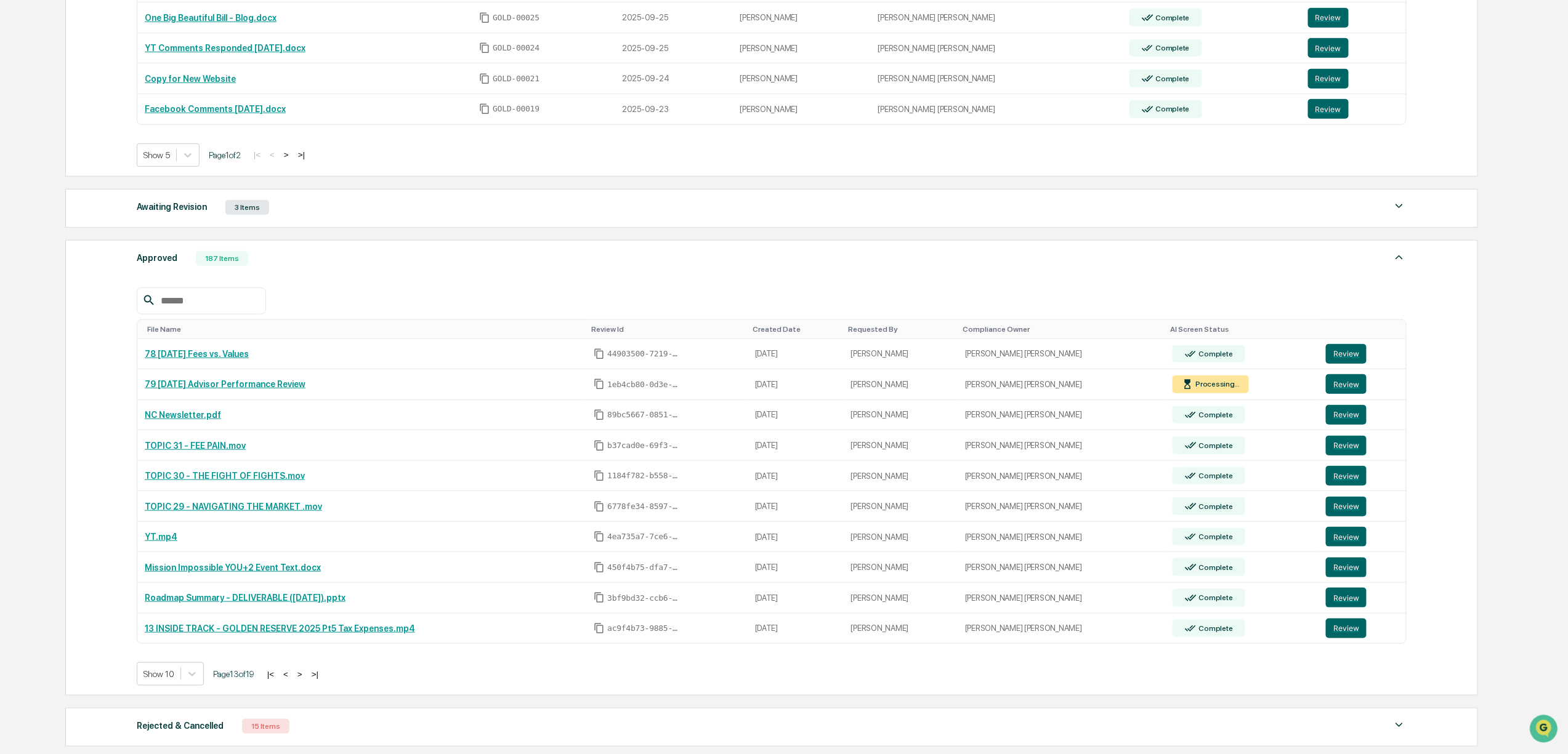
click at [305, 680] on button ">" at bounding box center [300, 674] width 13 height 10
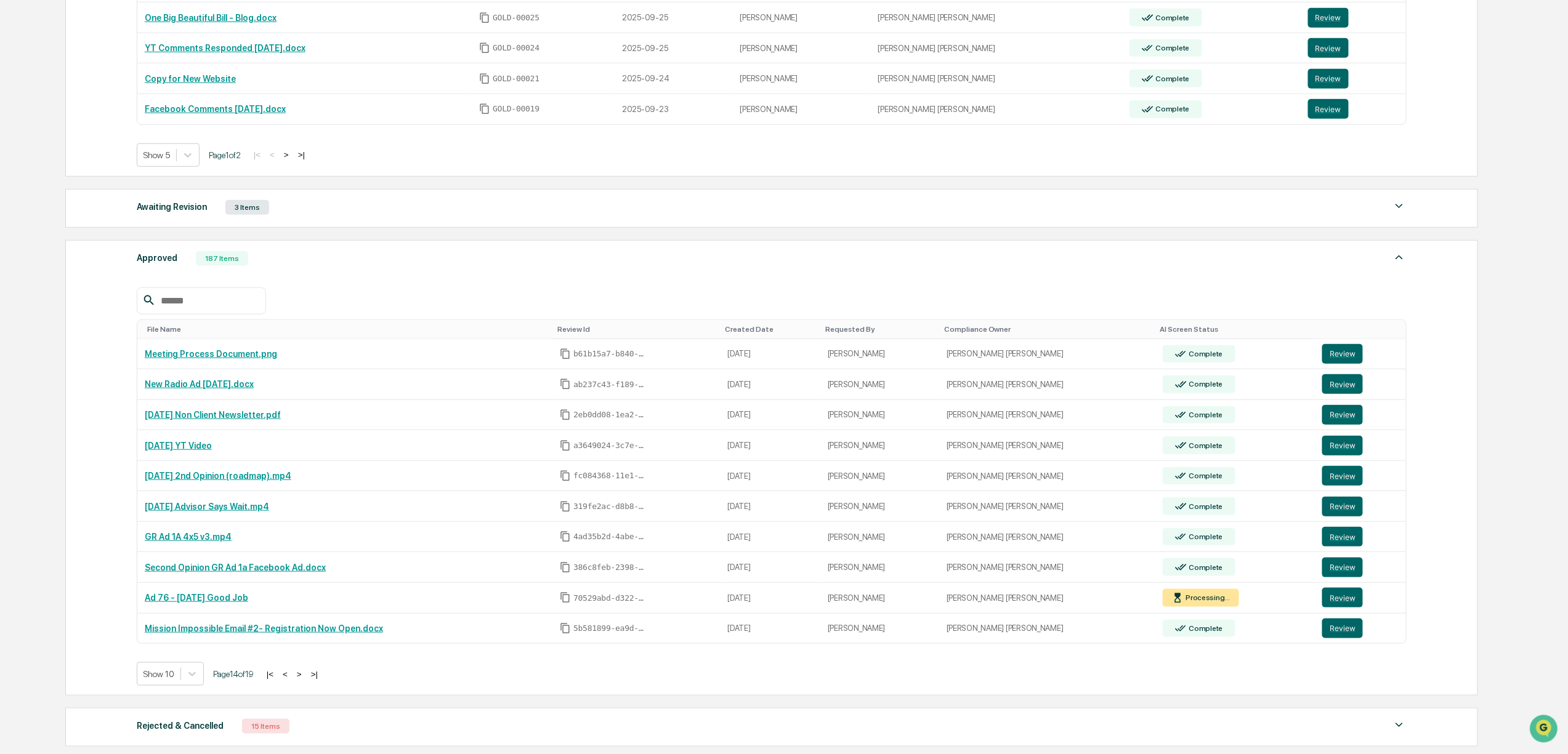
click at [305, 680] on button ">" at bounding box center [300, 674] width 13 height 10
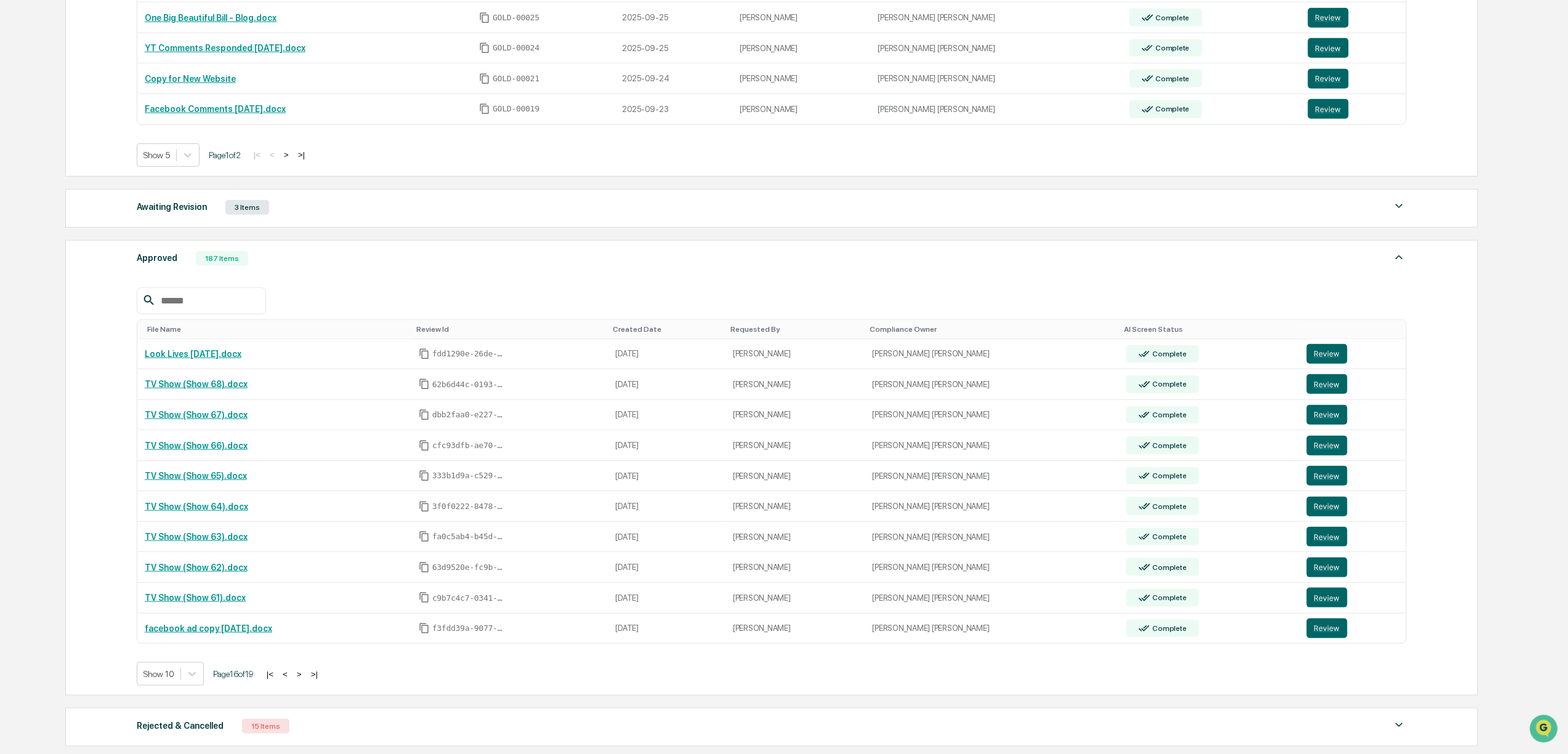
click at [305, 680] on button ">" at bounding box center [300, 674] width 13 height 10
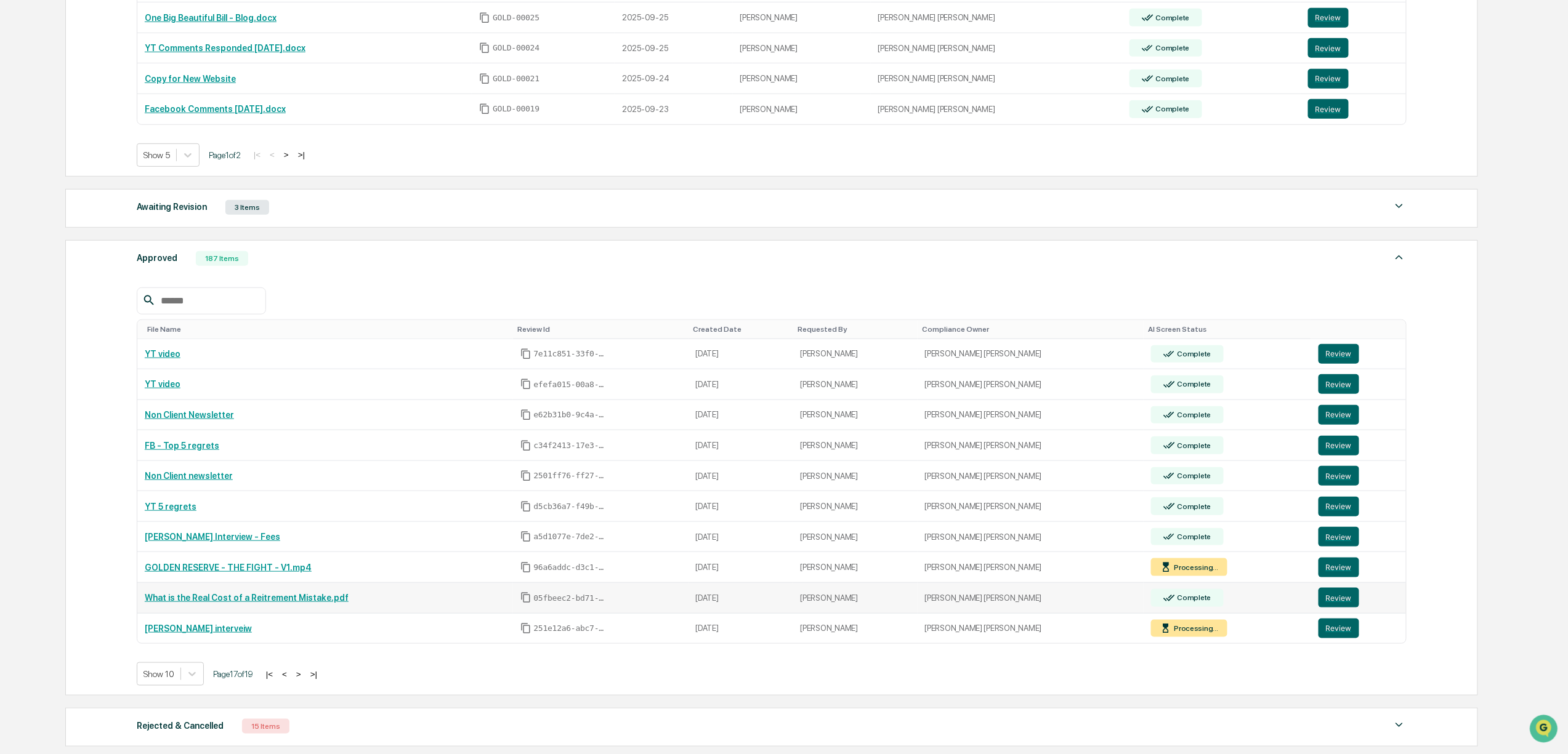
click at [291, 603] on link "What is the Real Cost of a Reitrement Mistake.pdf" at bounding box center [246, 598] width 204 height 10
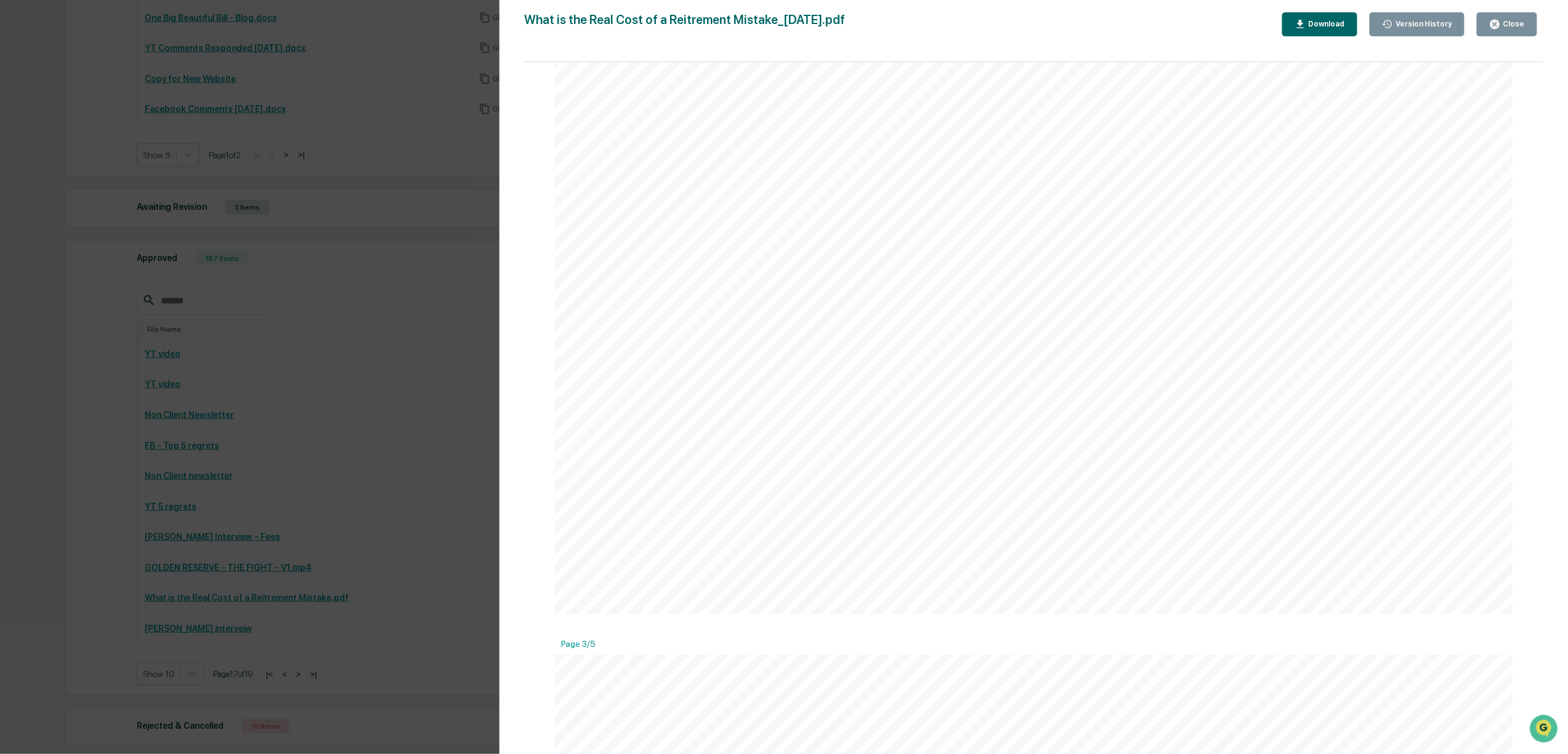
scroll to position [1293, 0]
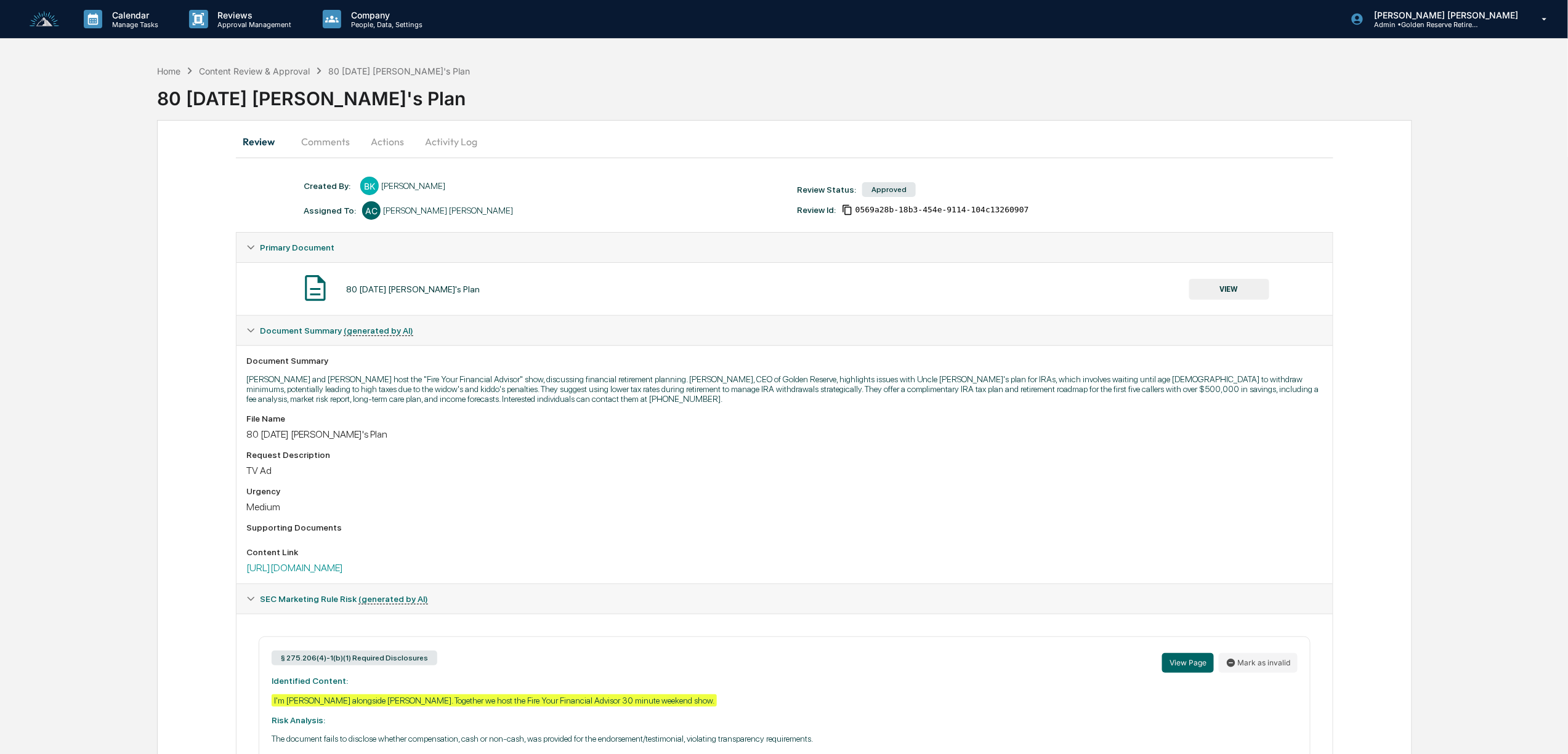
click at [1218, 286] on button "VIEW" at bounding box center [1229, 289] width 80 height 21
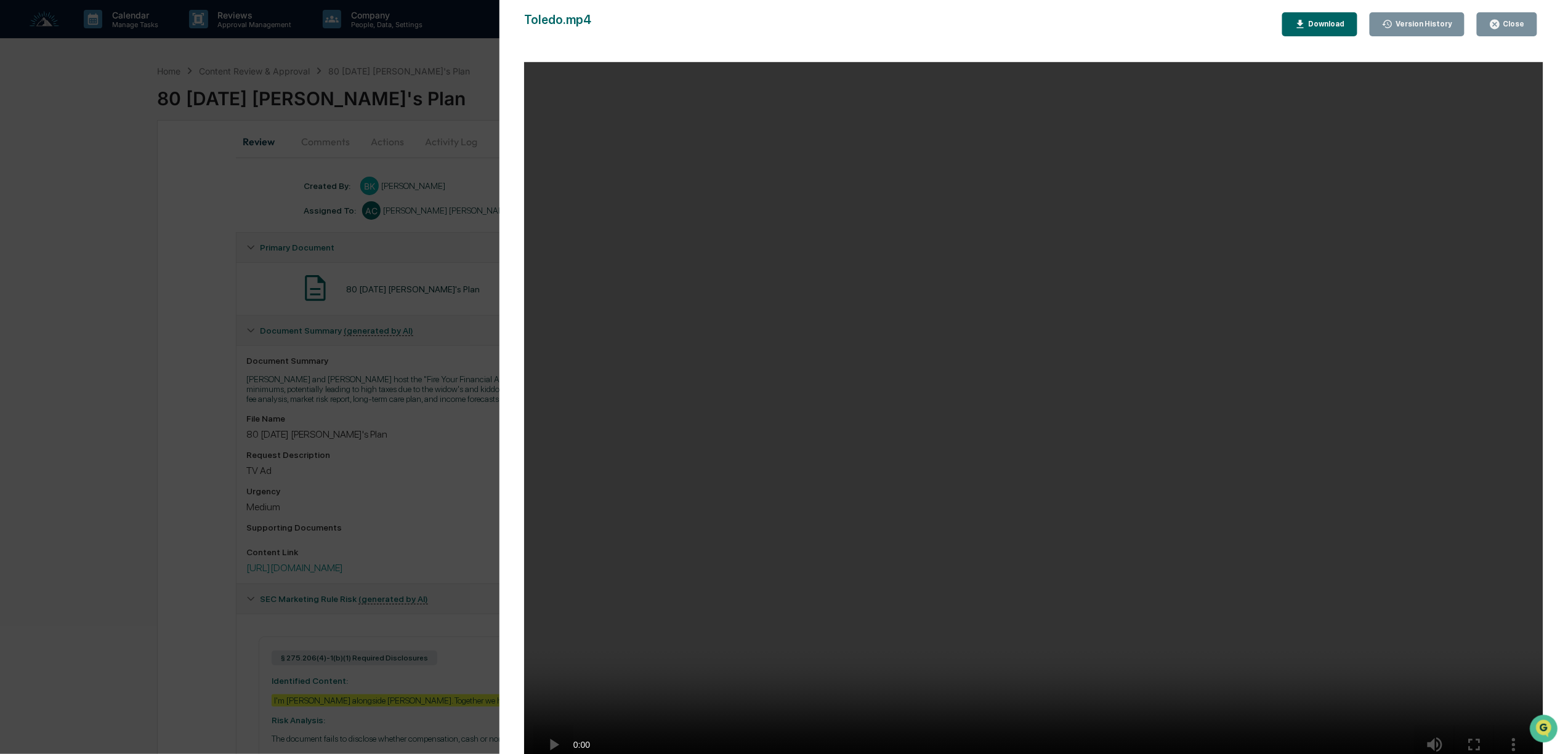
click at [1505, 23] on div "Close" at bounding box center [1513, 23] width 24 height 9
